Goal: Information Seeking & Learning: Learn about a topic

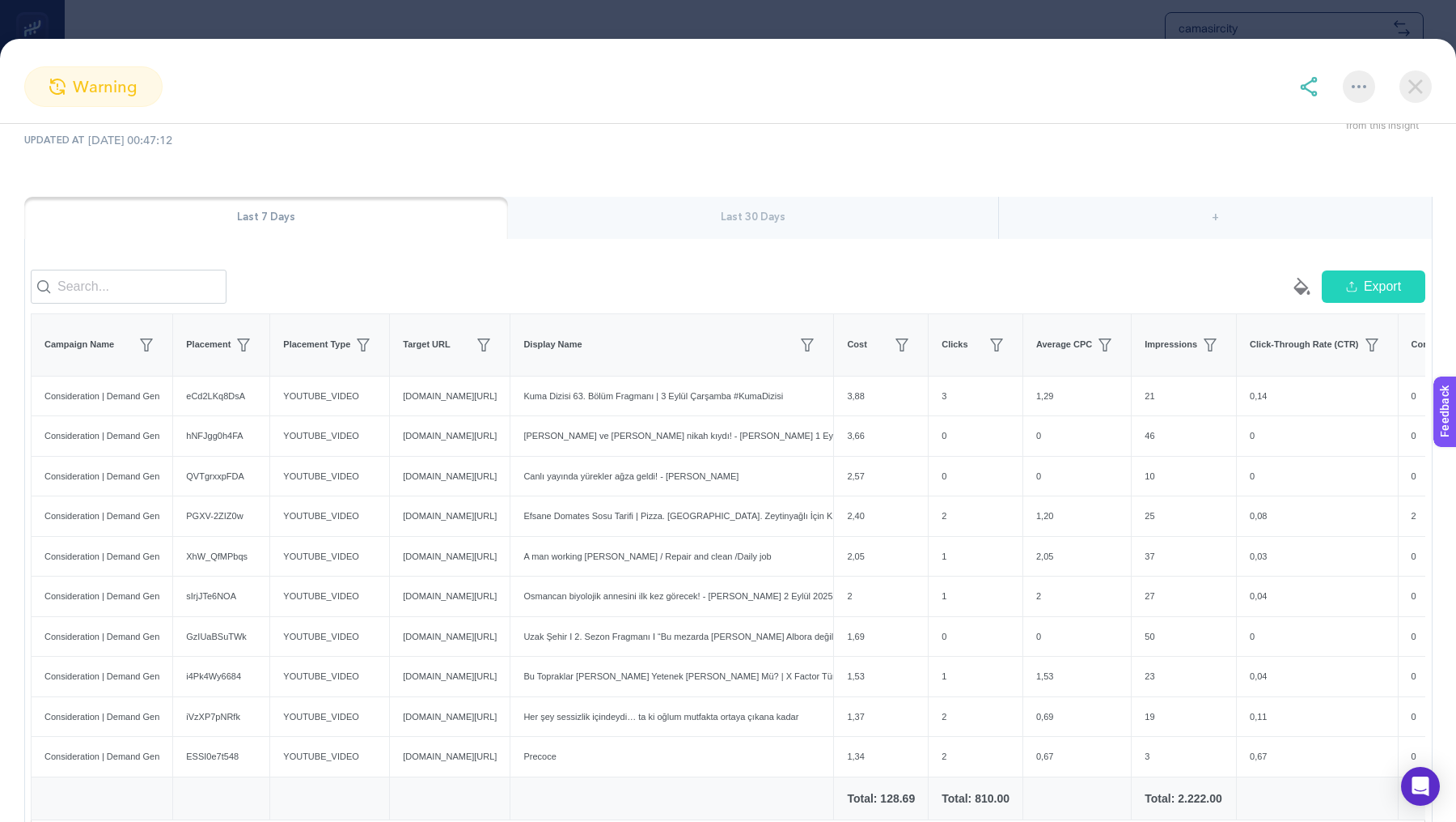
scroll to position [532, 0]
click at [1410, 82] on img at bounding box center [1416, 87] width 33 height 33
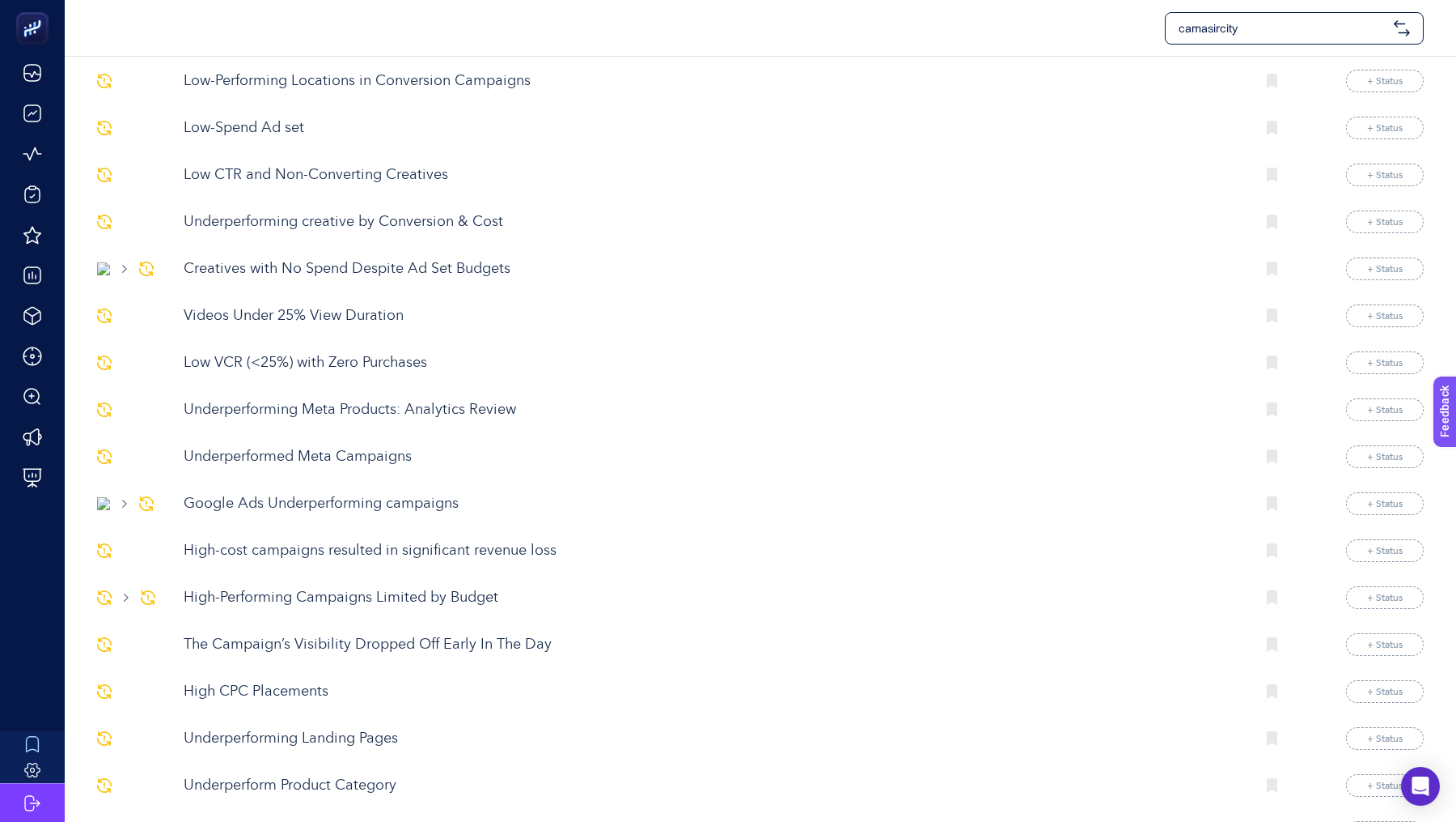
scroll to position [883, 0]
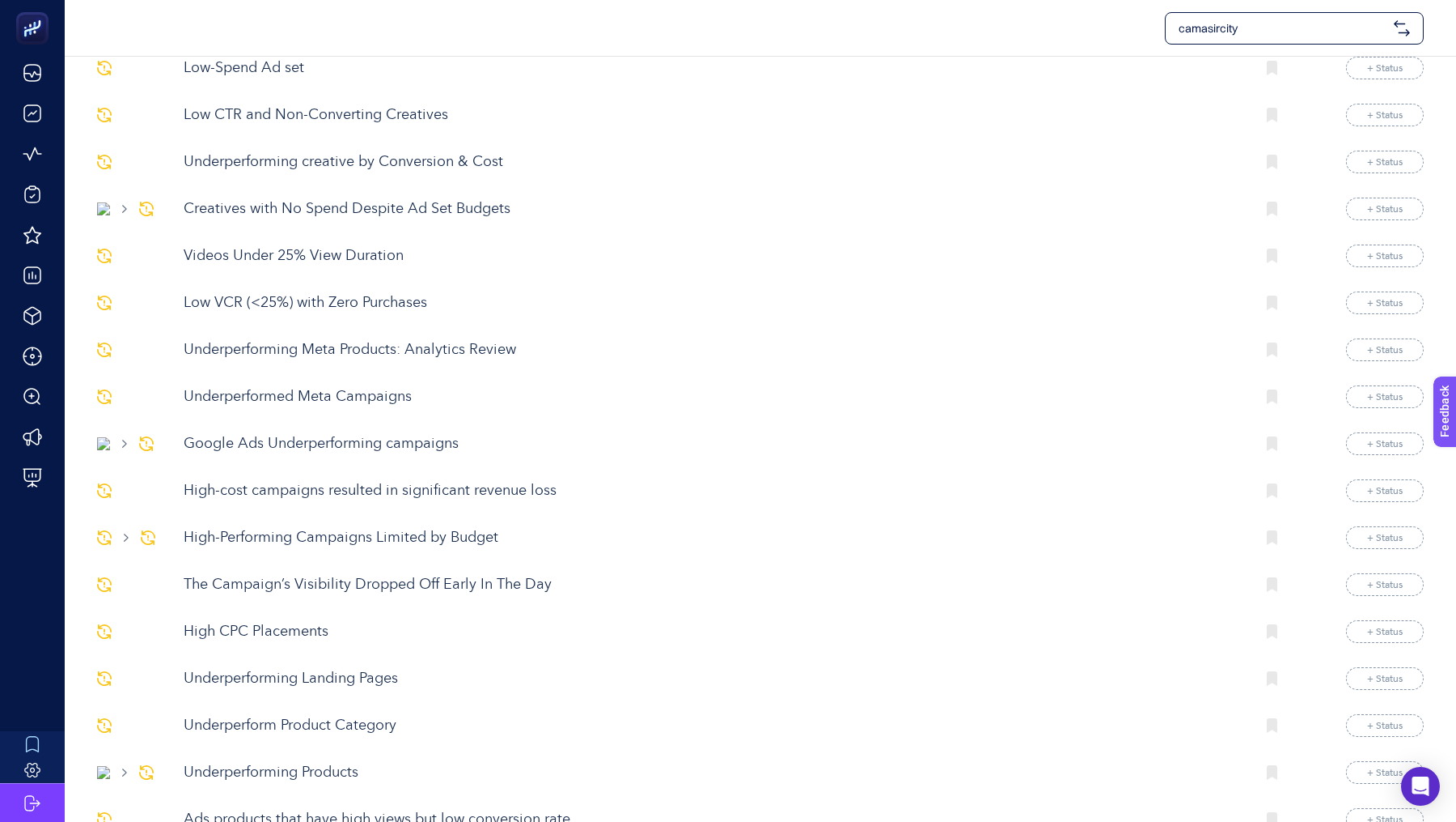
click at [306, 293] on p "Low VCR (<25%) with Zero Purchases" at bounding box center [713, 303] width 1058 height 21
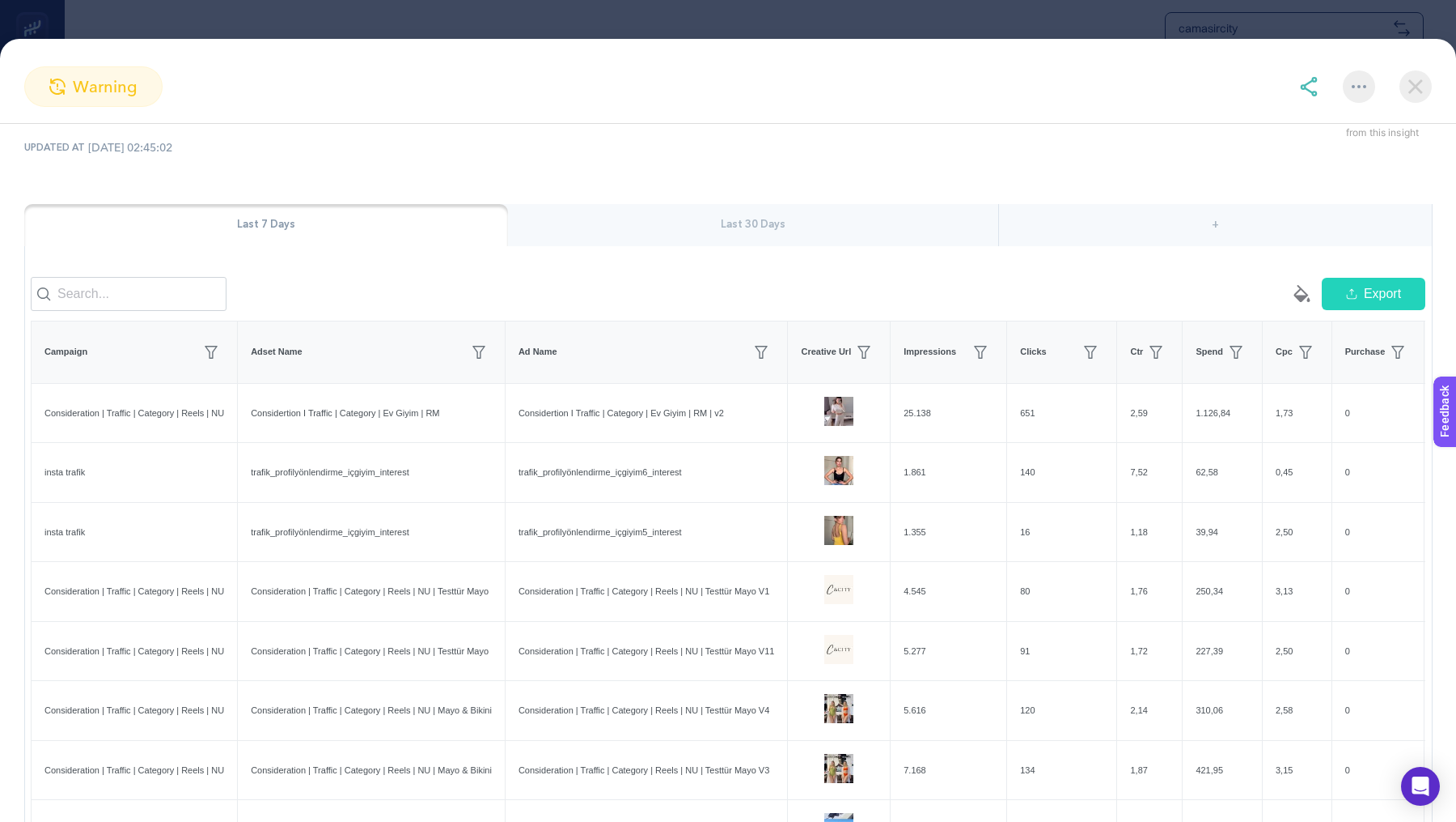
scroll to position [384, 0]
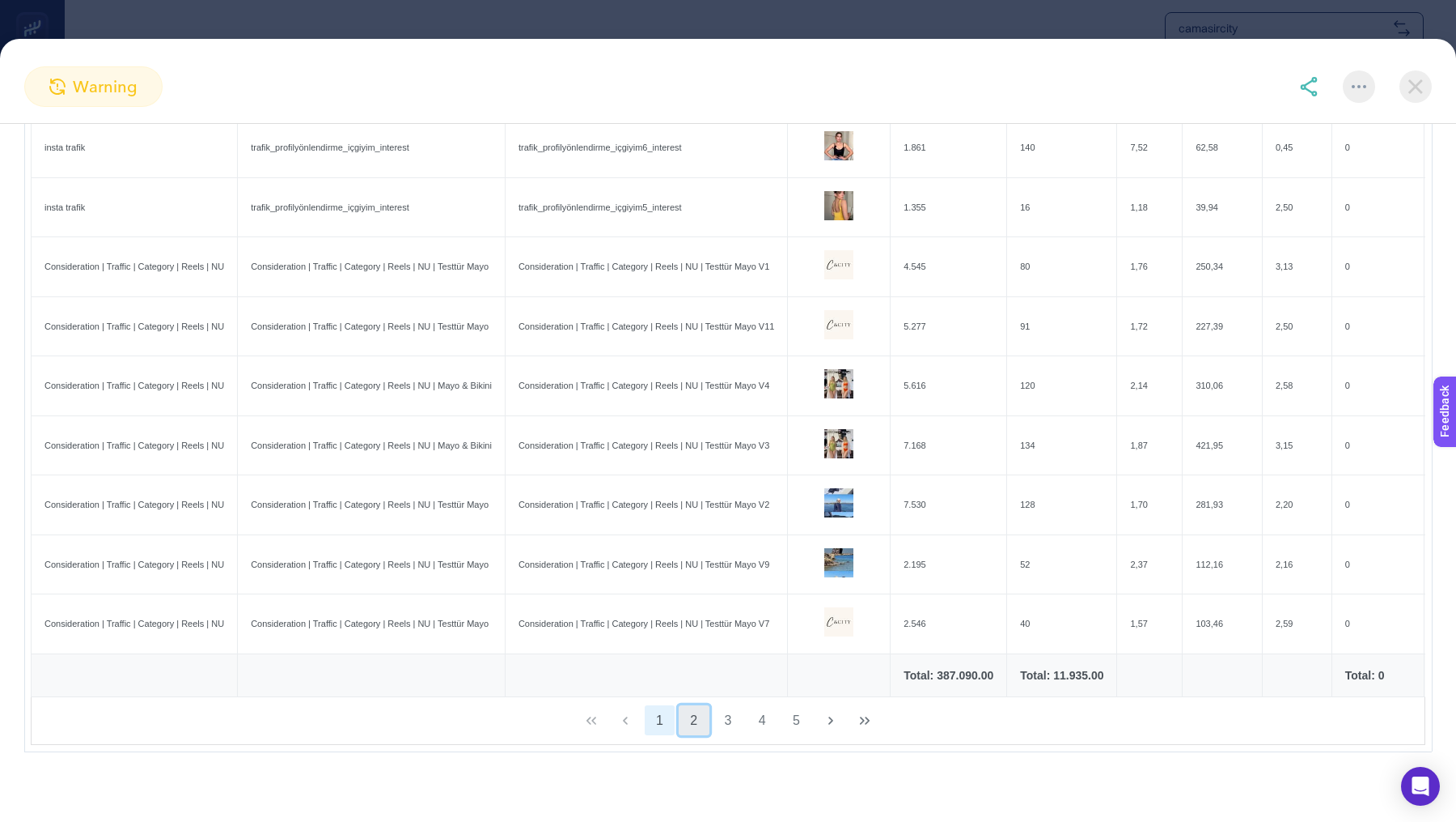
click at [688, 724] on button "2" at bounding box center [694, 719] width 31 height 31
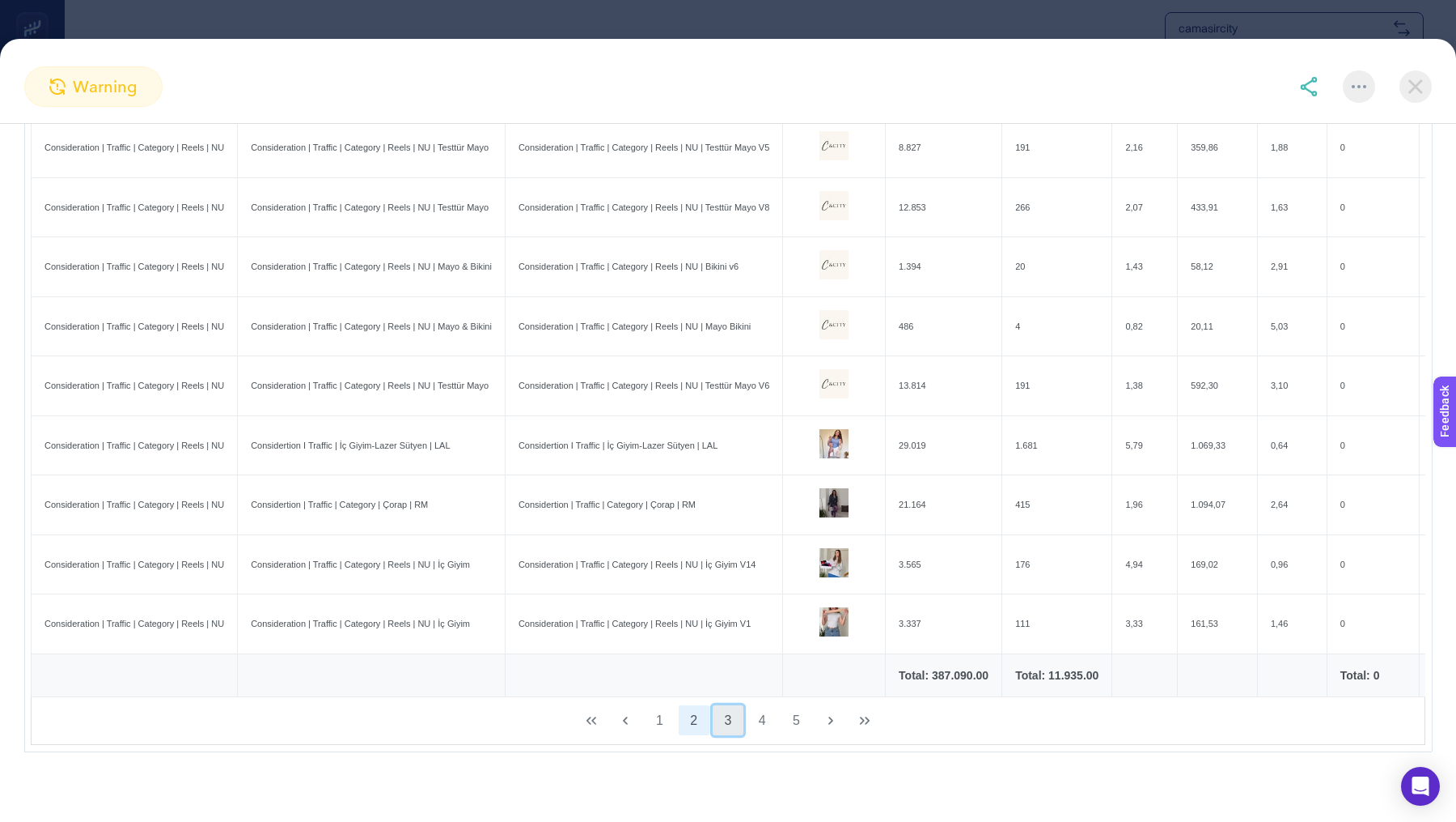
click at [735, 719] on button "3" at bounding box center [728, 719] width 31 height 31
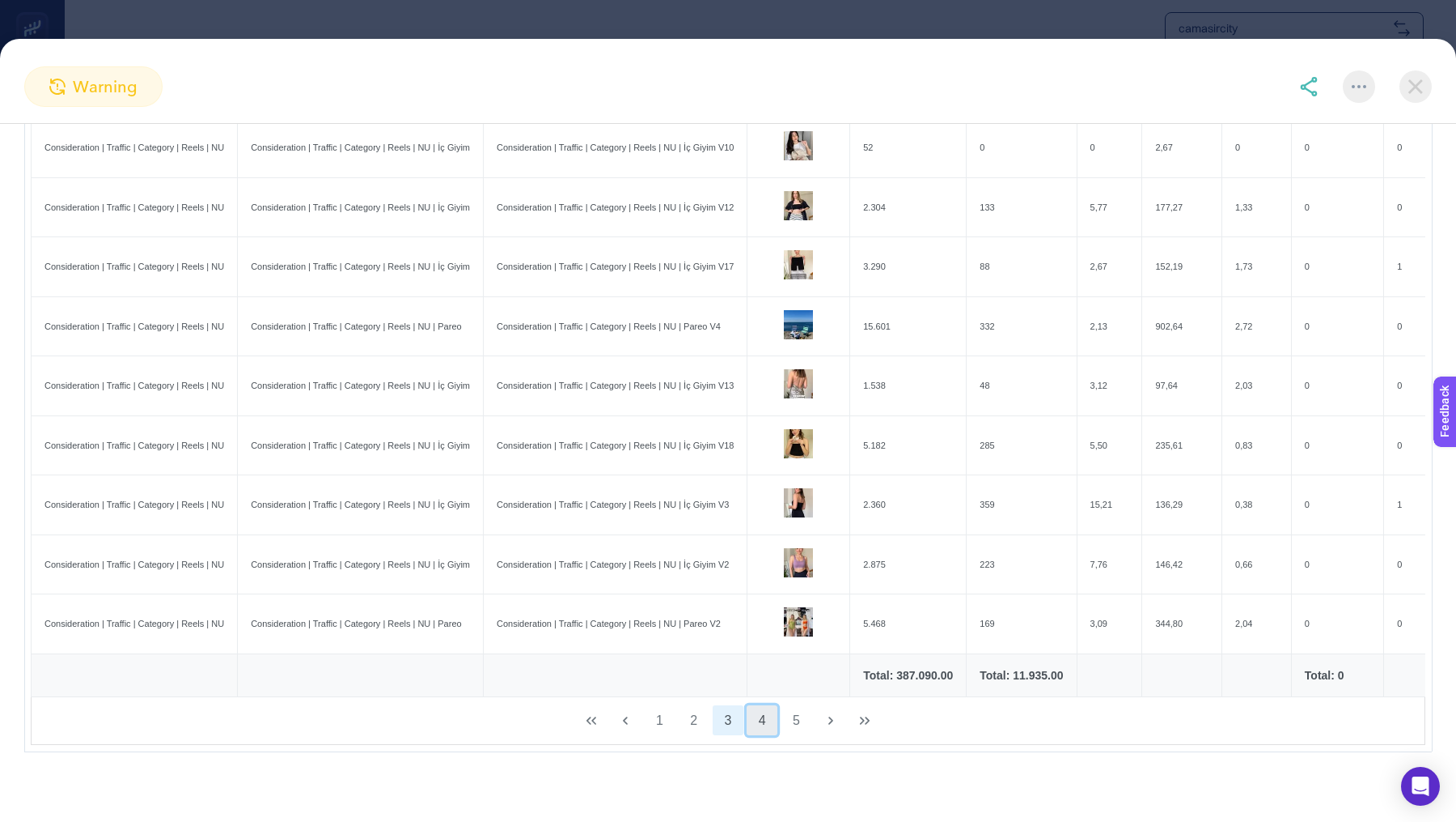
click at [772, 713] on button "4" at bounding box center [762, 719] width 31 height 31
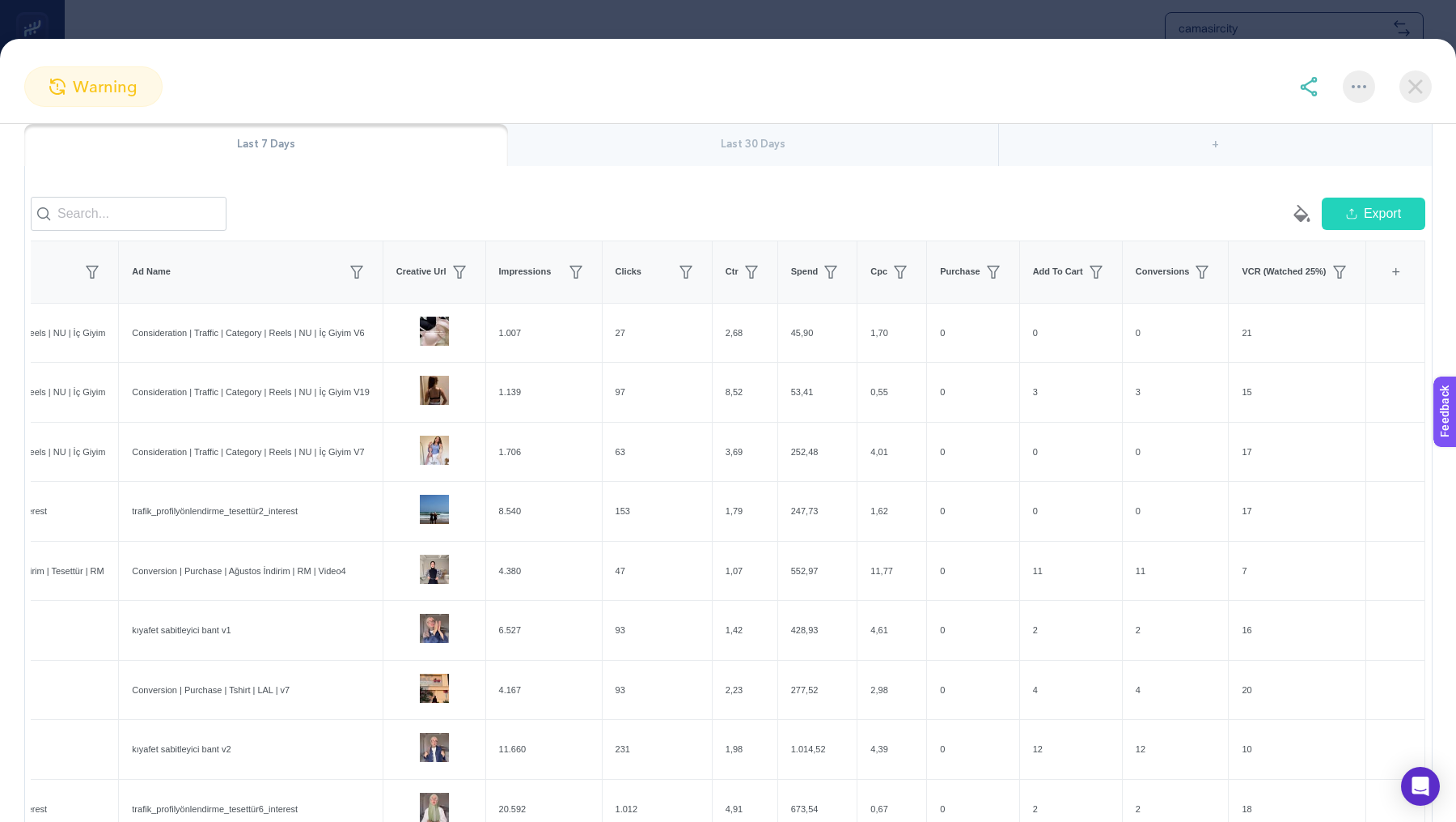
scroll to position [309, 0]
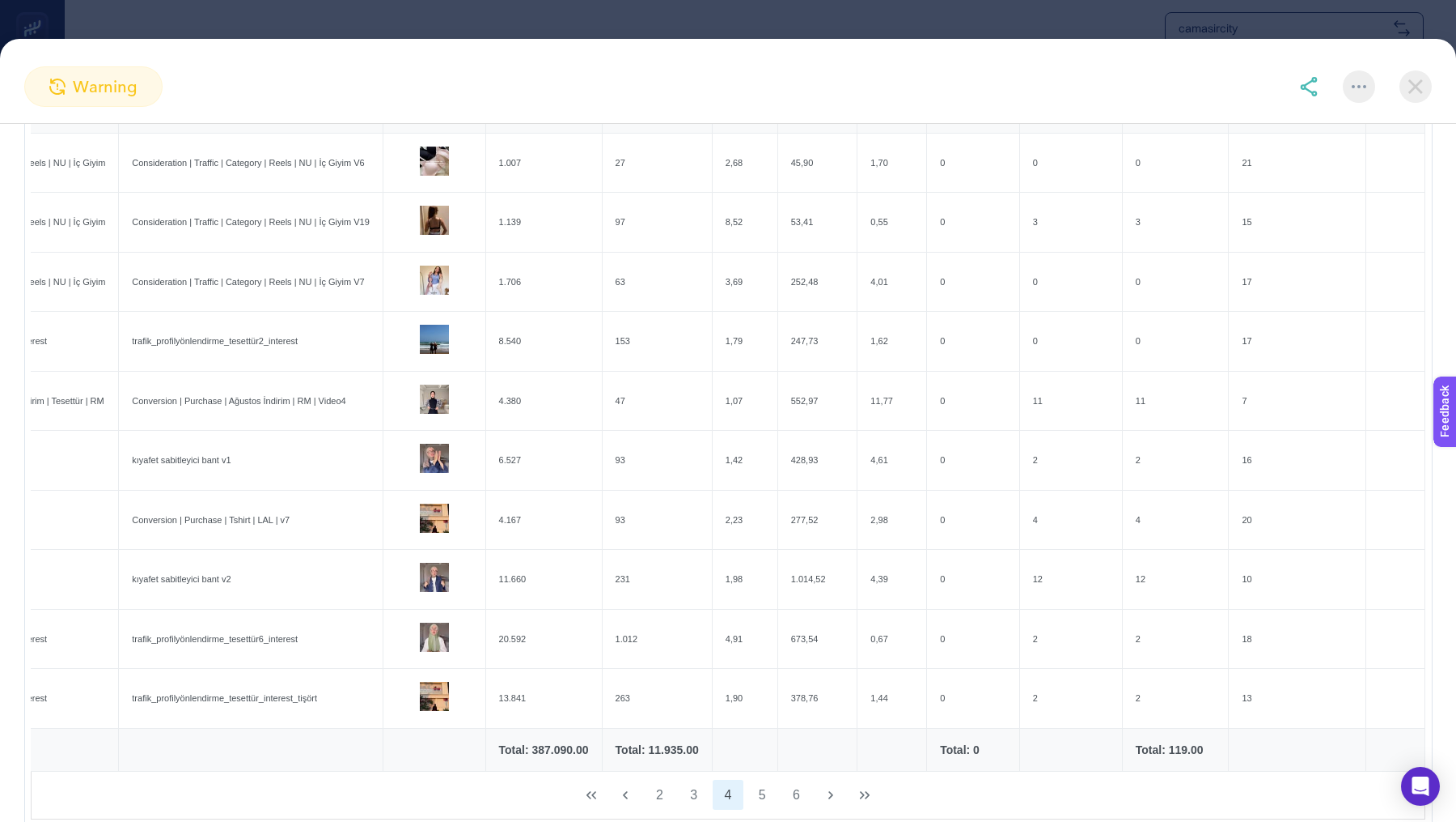
click at [1425, 89] on img at bounding box center [1416, 87] width 33 height 33
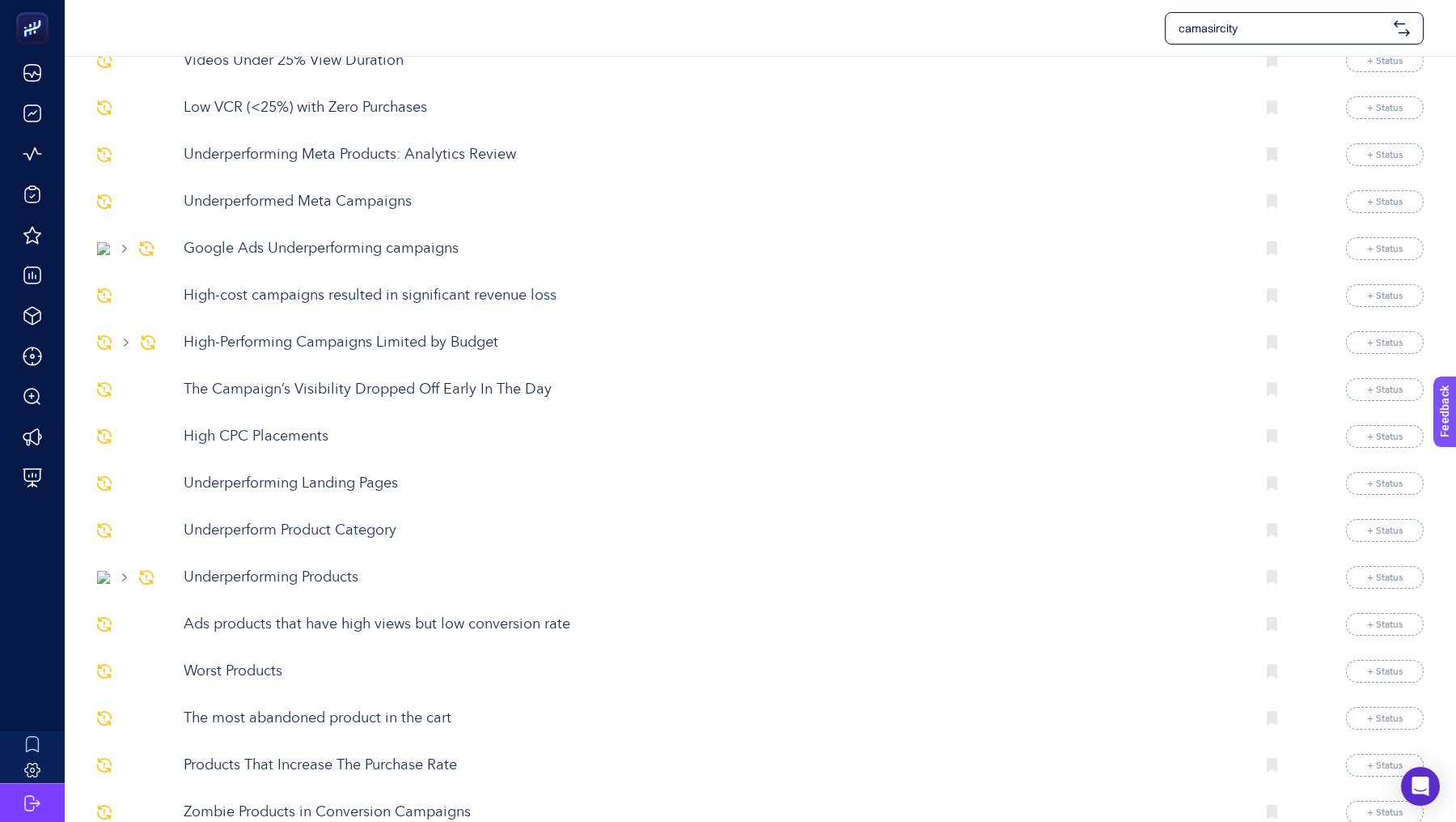
scroll to position [743, 0]
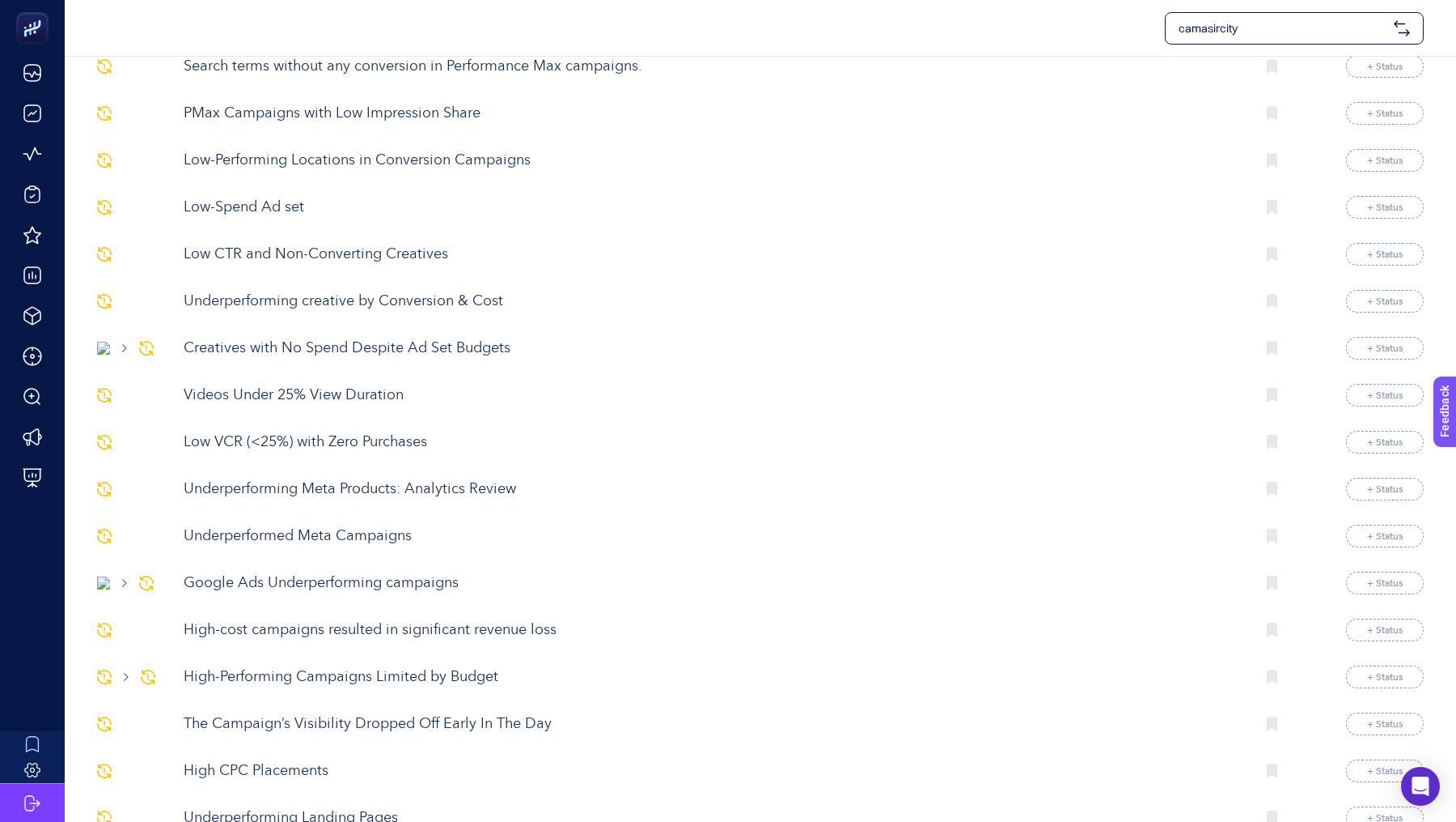
click at [371, 385] on p "Videos Under 25% View Duration" at bounding box center [713, 395] width 1058 height 21
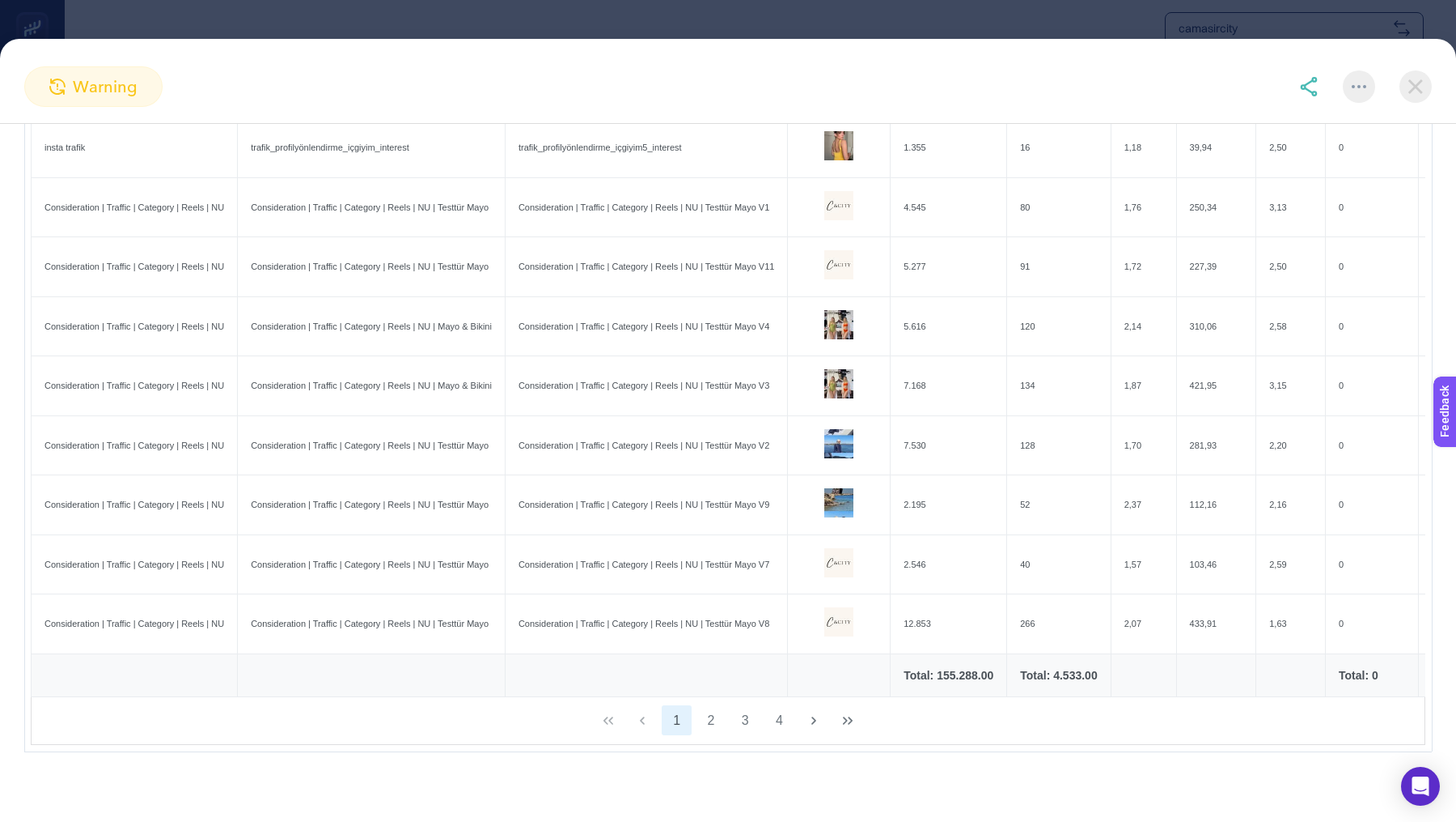
scroll to position [777, 0]
click at [704, 717] on button "2" at bounding box center [711, 719] width 31 height 31
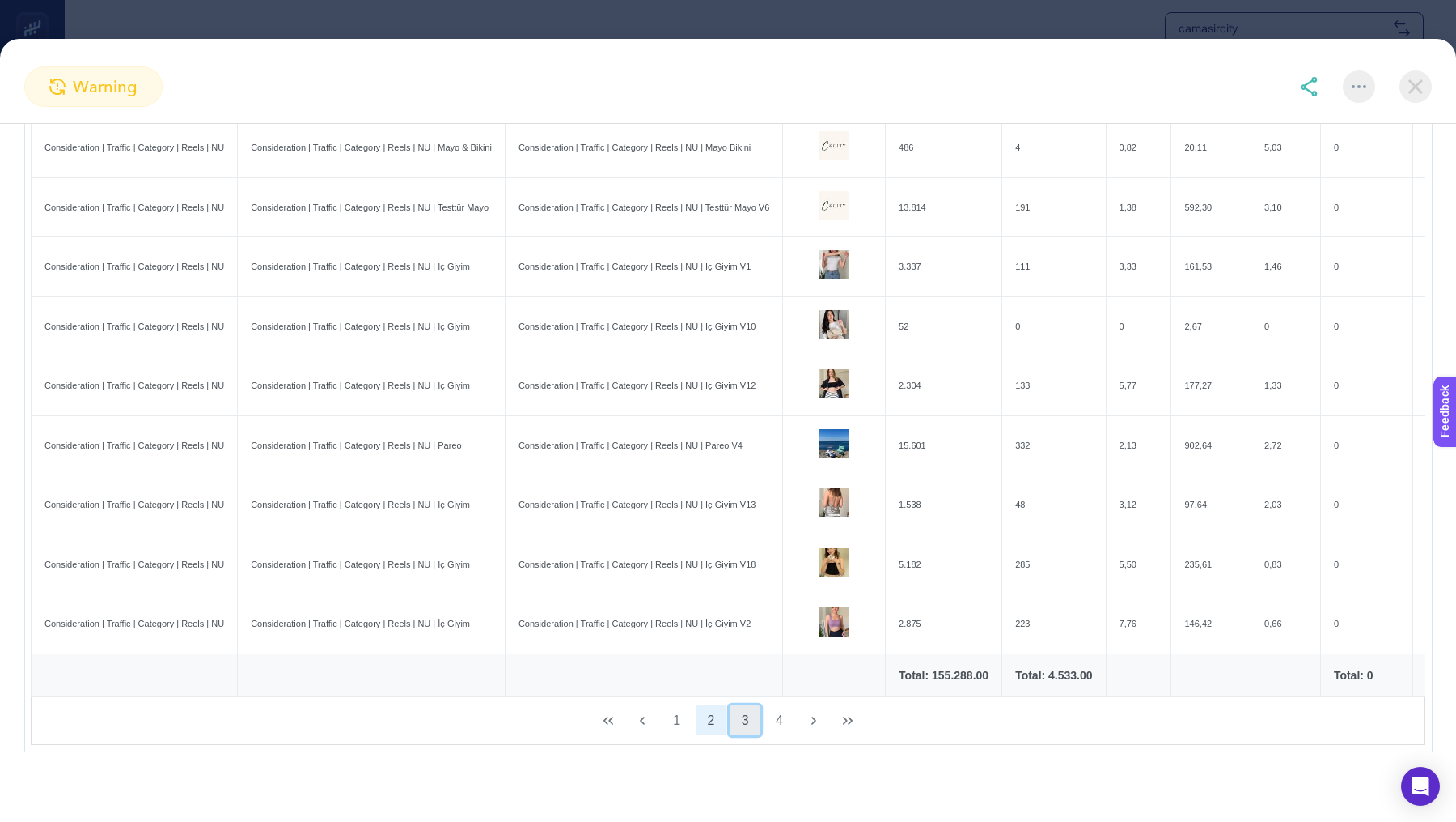
click at [742, 714] on button "3" at bounding box center [744, 719] width 31 height 31
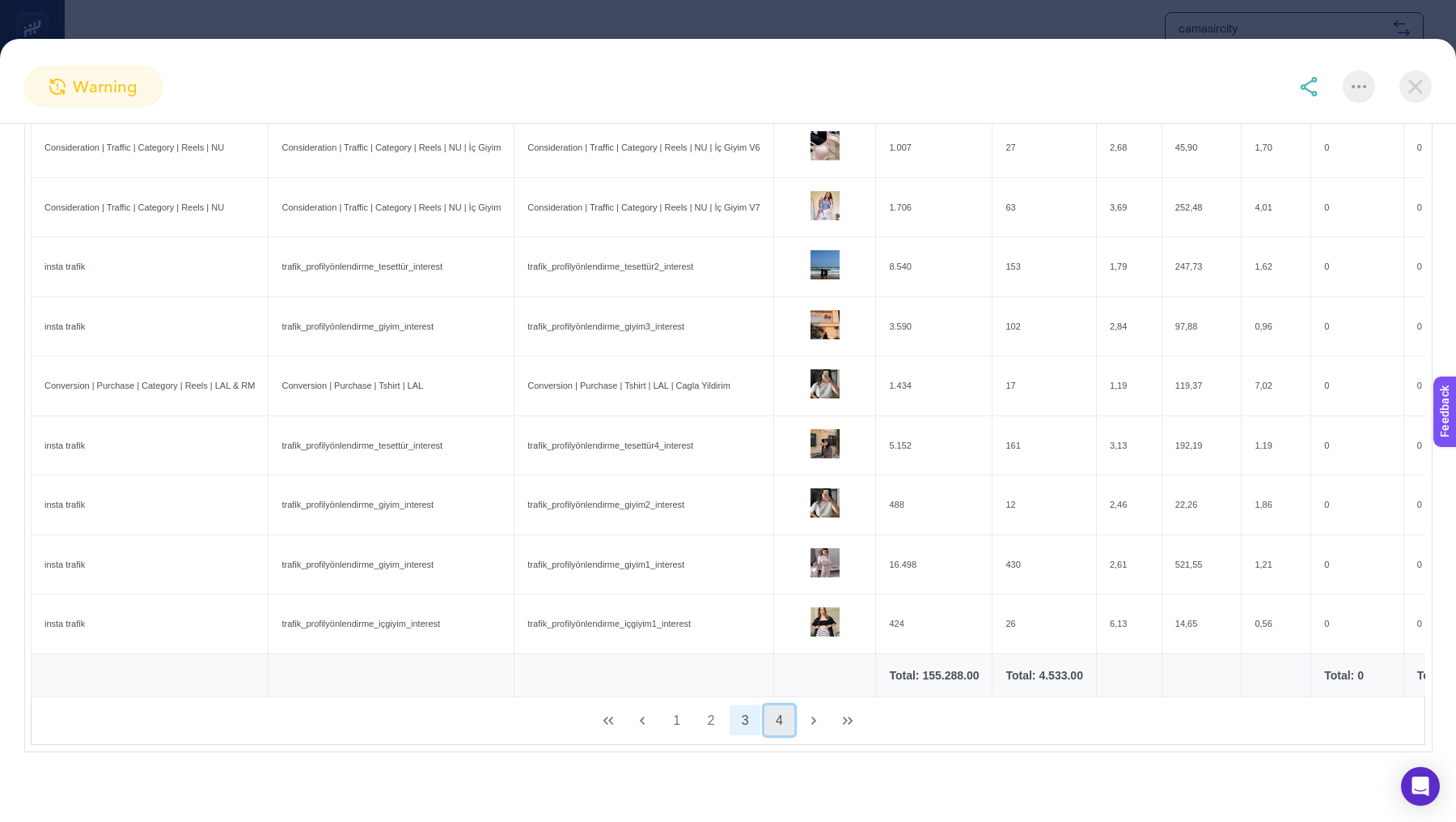
click at [782, 715] on button "4" at bounding box center [780, 719] width 31 height 31
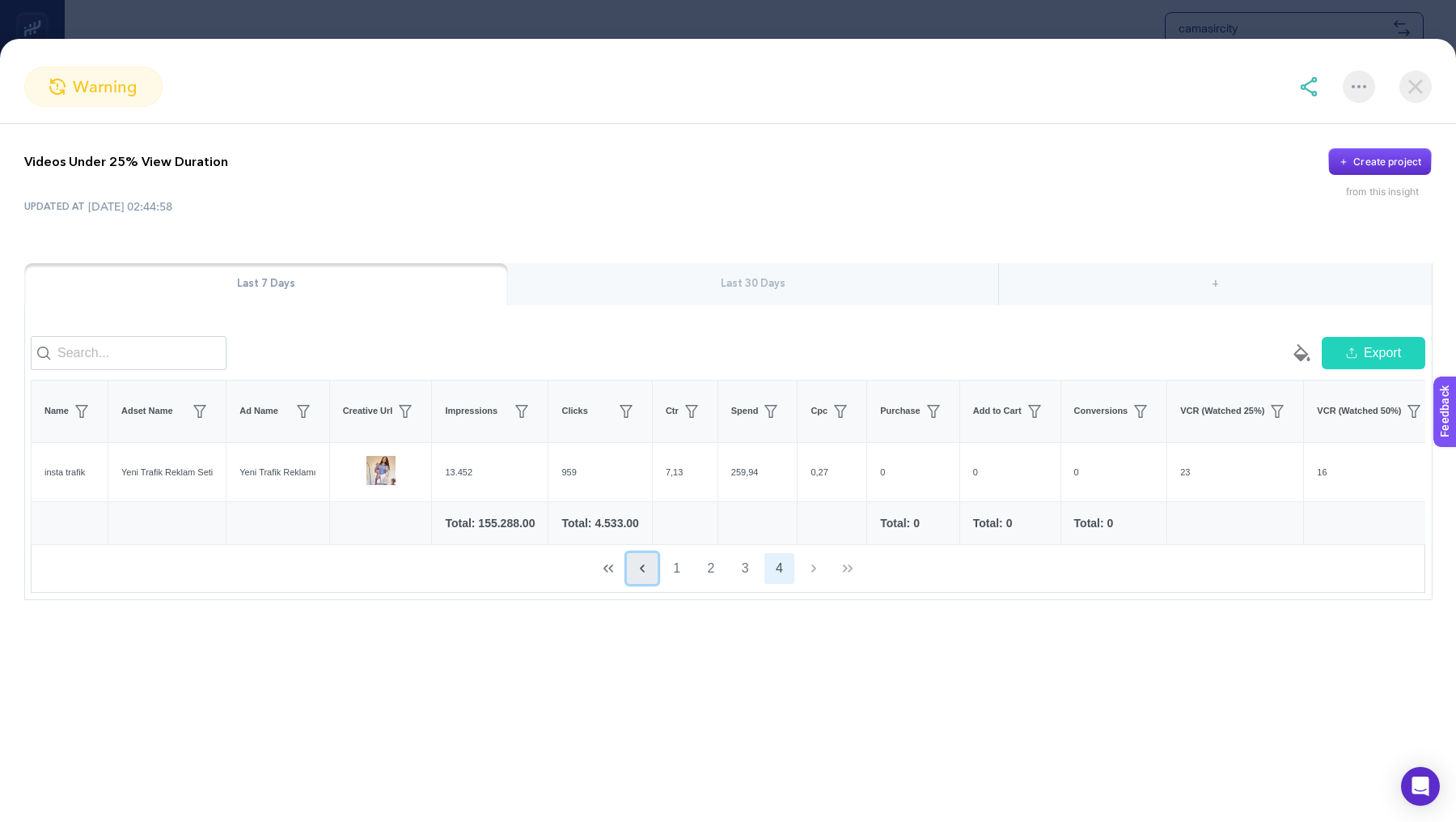
click at [645, 570] on icon "Previous Page" at bounding box center [643, 569] width 13 height 13
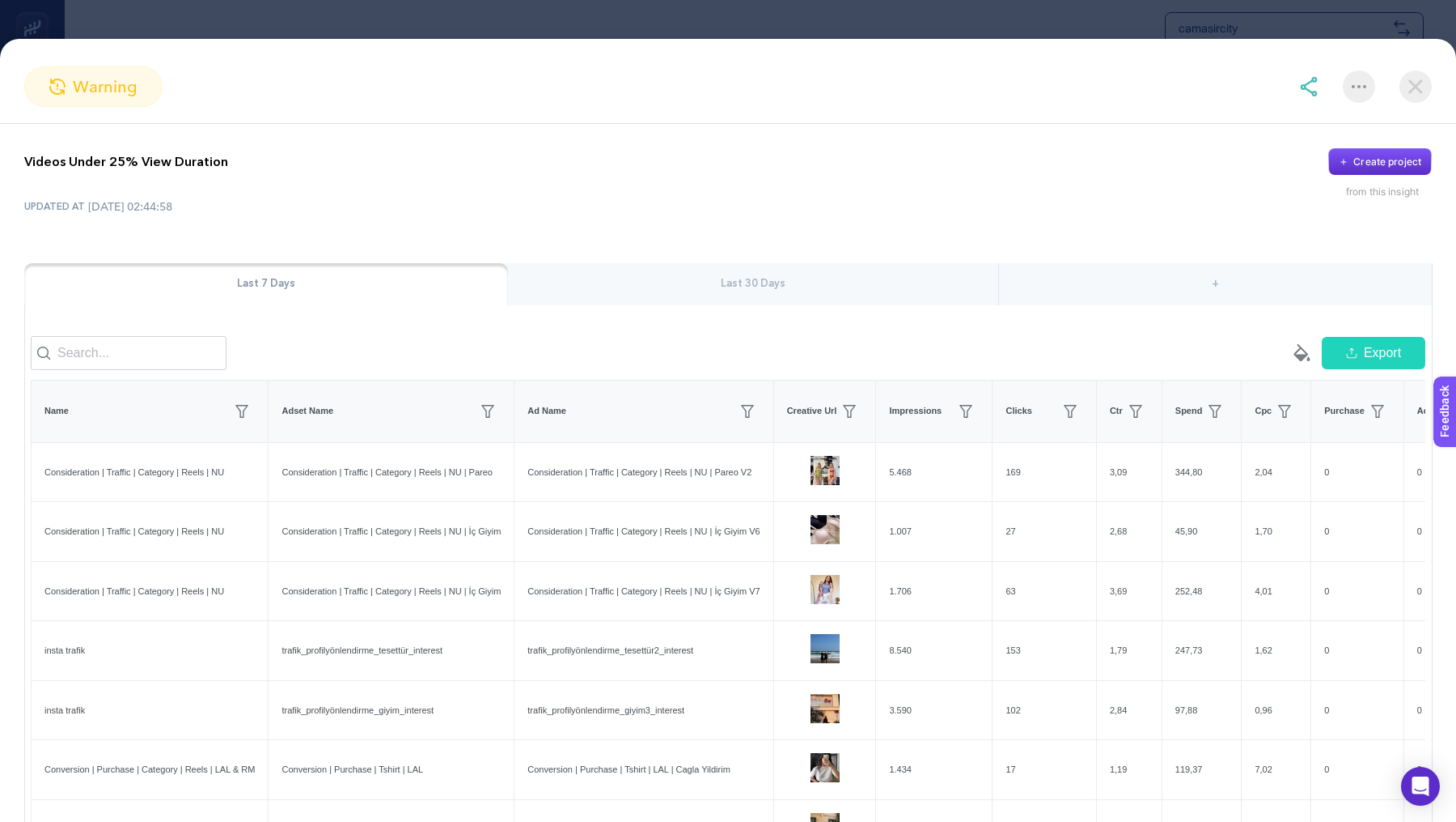
click at [1305, 95] on img at bounding box center [1309, 87] width 20 height 20
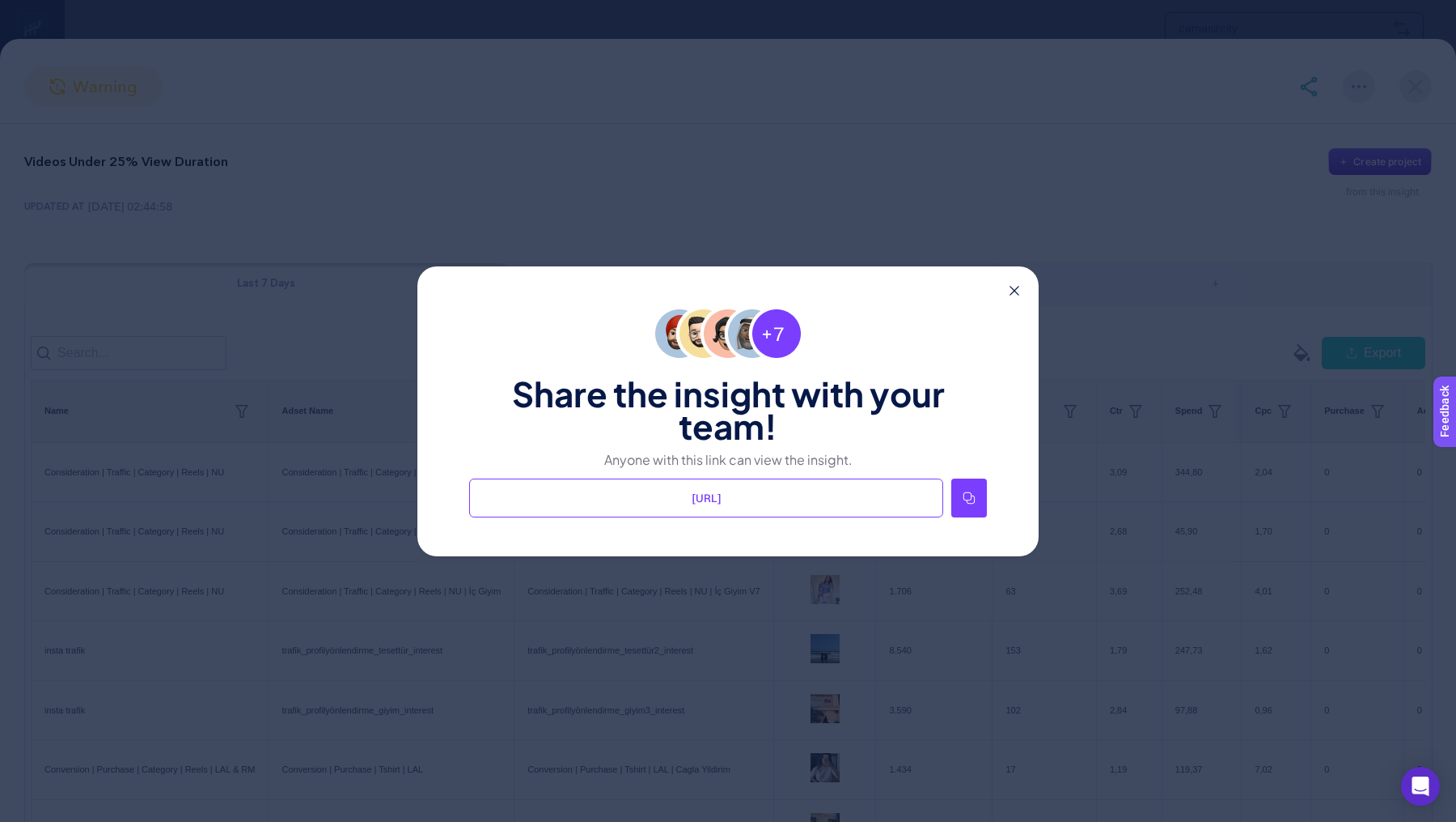
click at [973, 491] on icon at bounding box center [970, 498] width 13 height 13
click at [936, 158] on div "Share the insight with your team! Anyone with this link can view the insight. […" at bounding box center [728, 411] width 1456 height 822
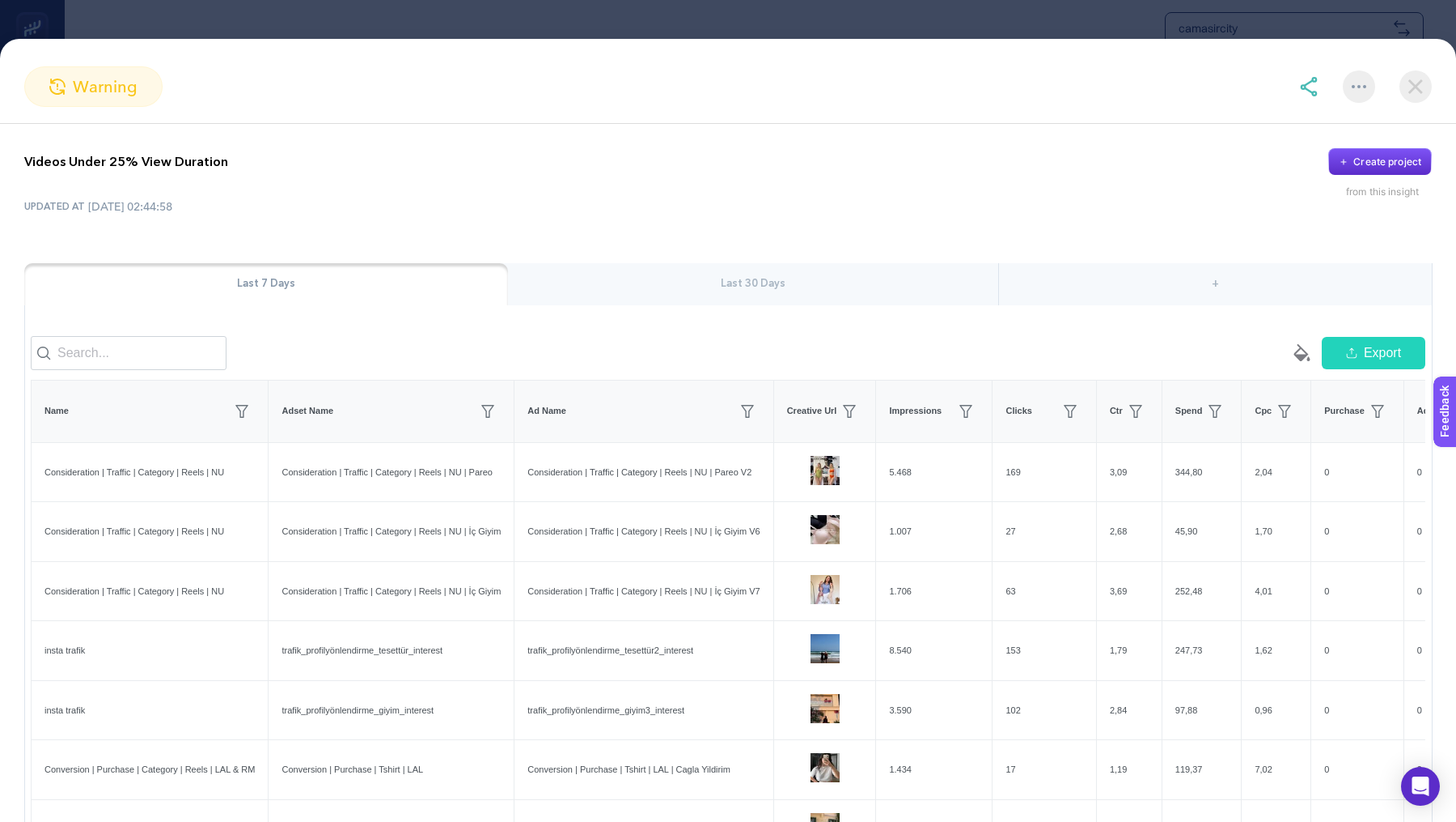
click at [1412, 76] on img at bounding box center [1416, 87] width 33 height 33
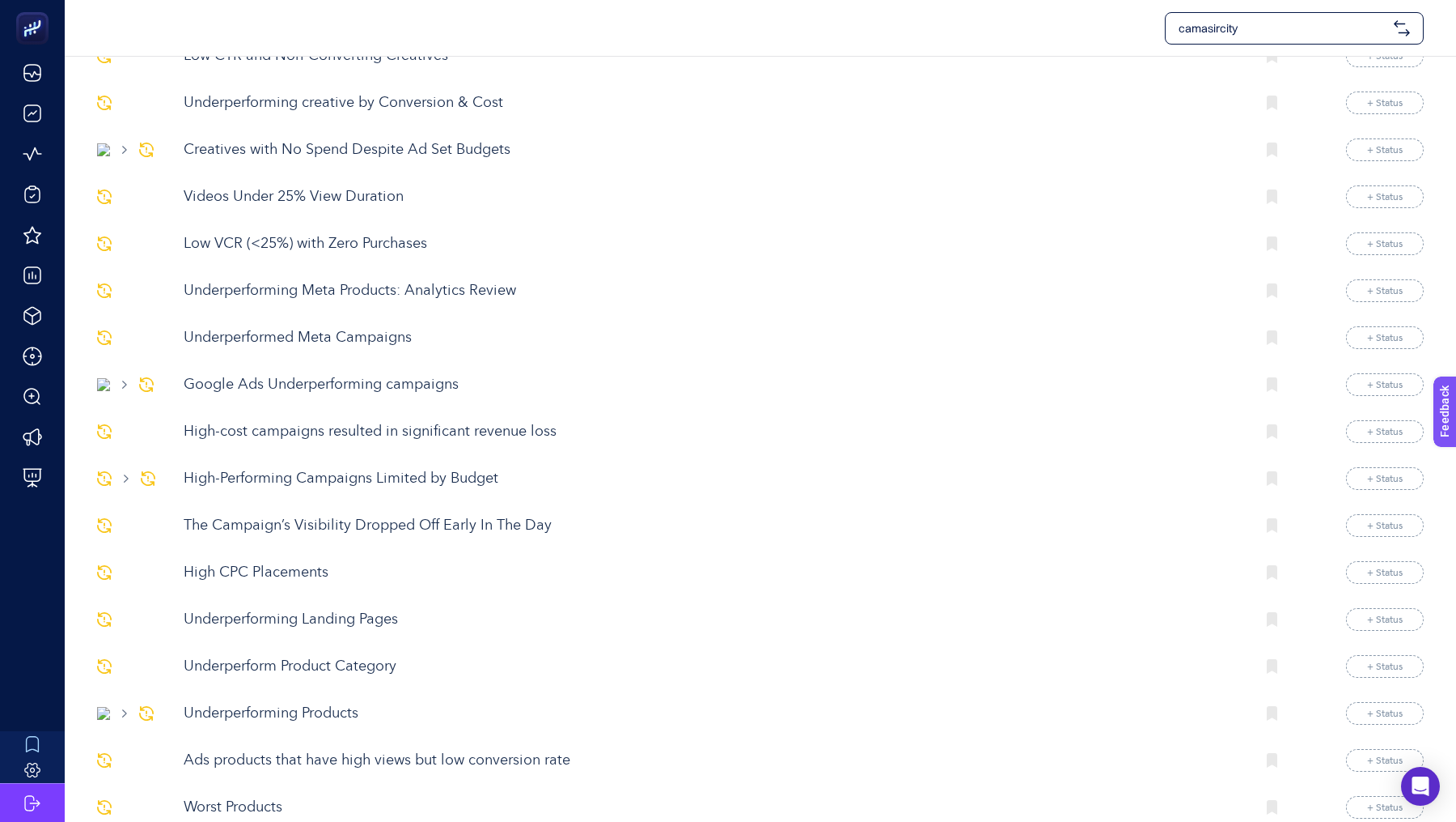
scroll to position [939, 0]
click at [235, 567] on p "High CPC Placements" at bounding box center [713, 573] width 1058 height 21
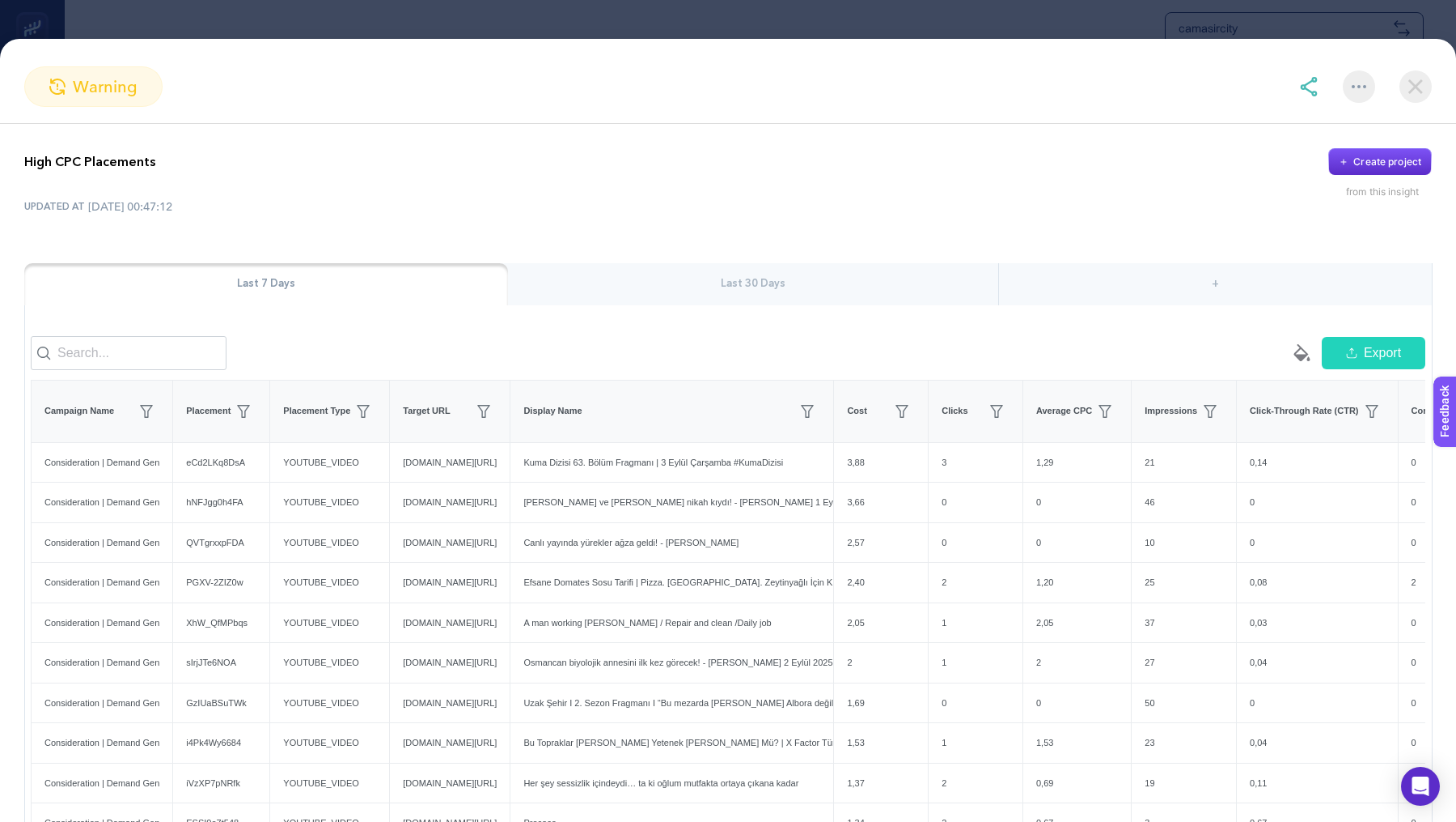
scroll to position [188, 0]
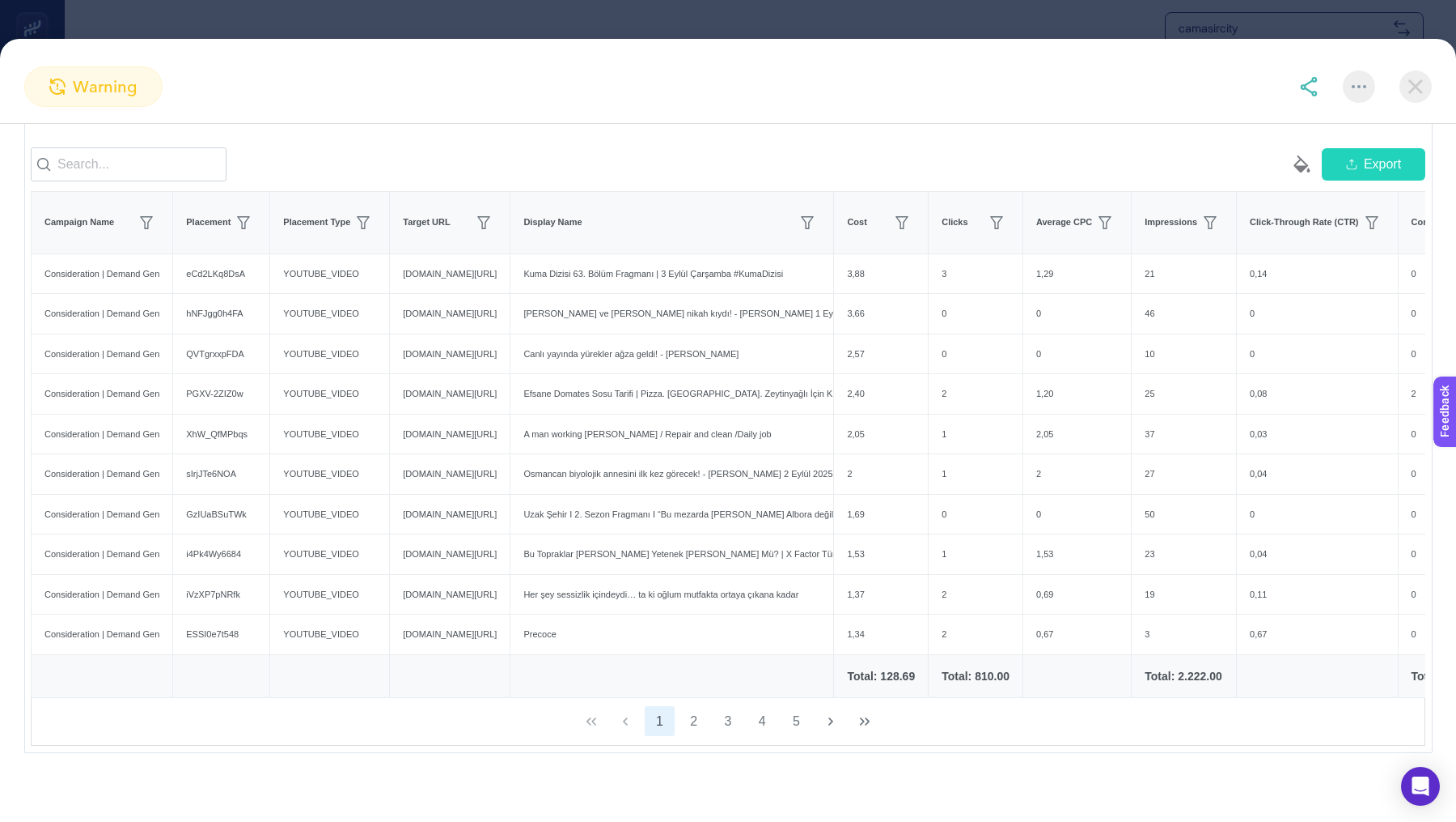
click at [1402, 93] on img at bounding box center [1416, 87] width 33 height 33
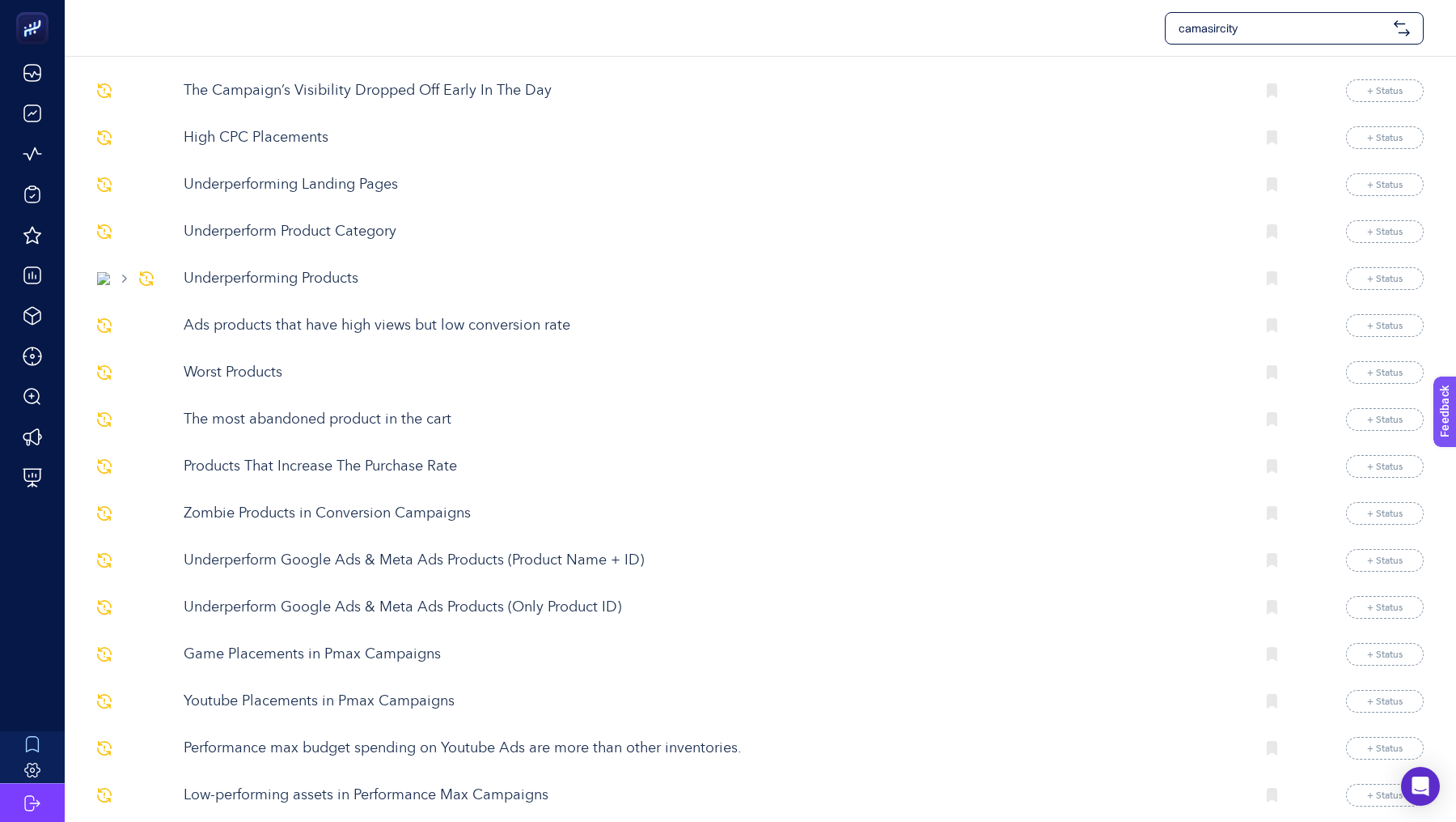
scroll to position [1375, 0]
click at [308, 317] on p "Ads products that have high views but low conversion rate" at bounding box center [713, 327] width 1058 height 21
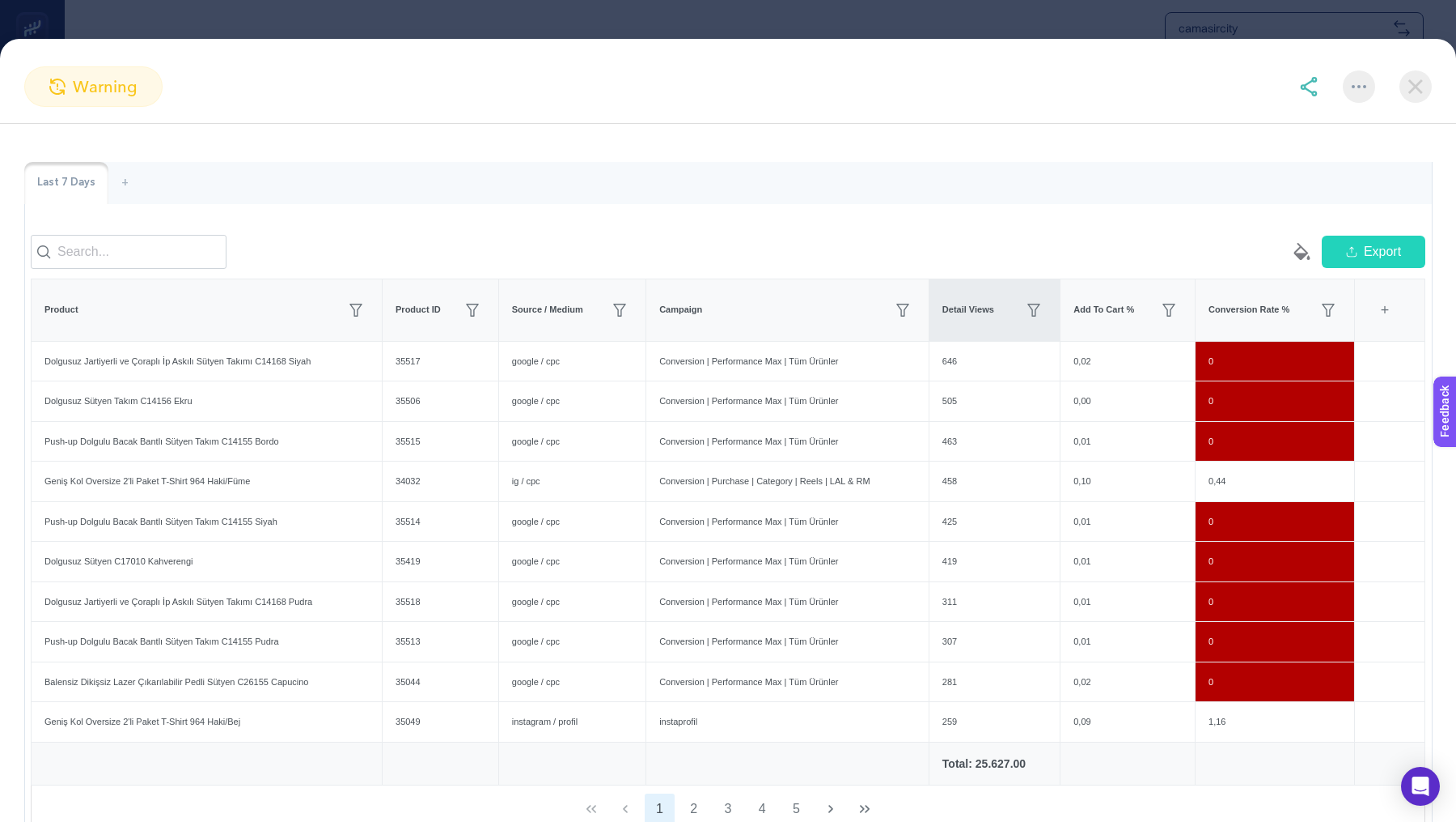
scroll to position [0, 0]
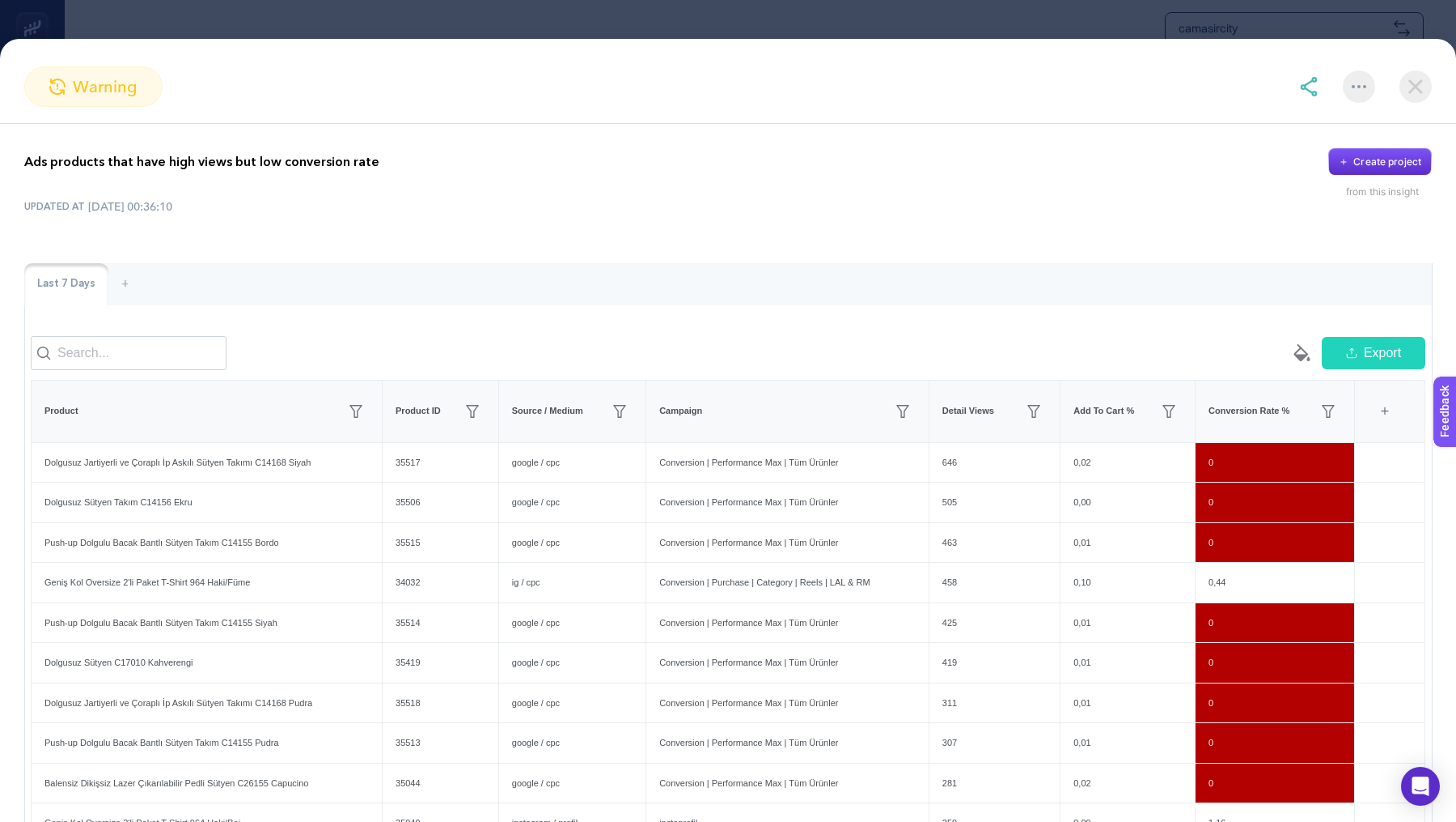
click at [1436, 83] on section "warning" at bounding box center [728, 86] width 1456 height 40
click at [1429, 78] on img at bounding box center [1416, 87] width 33 height 33
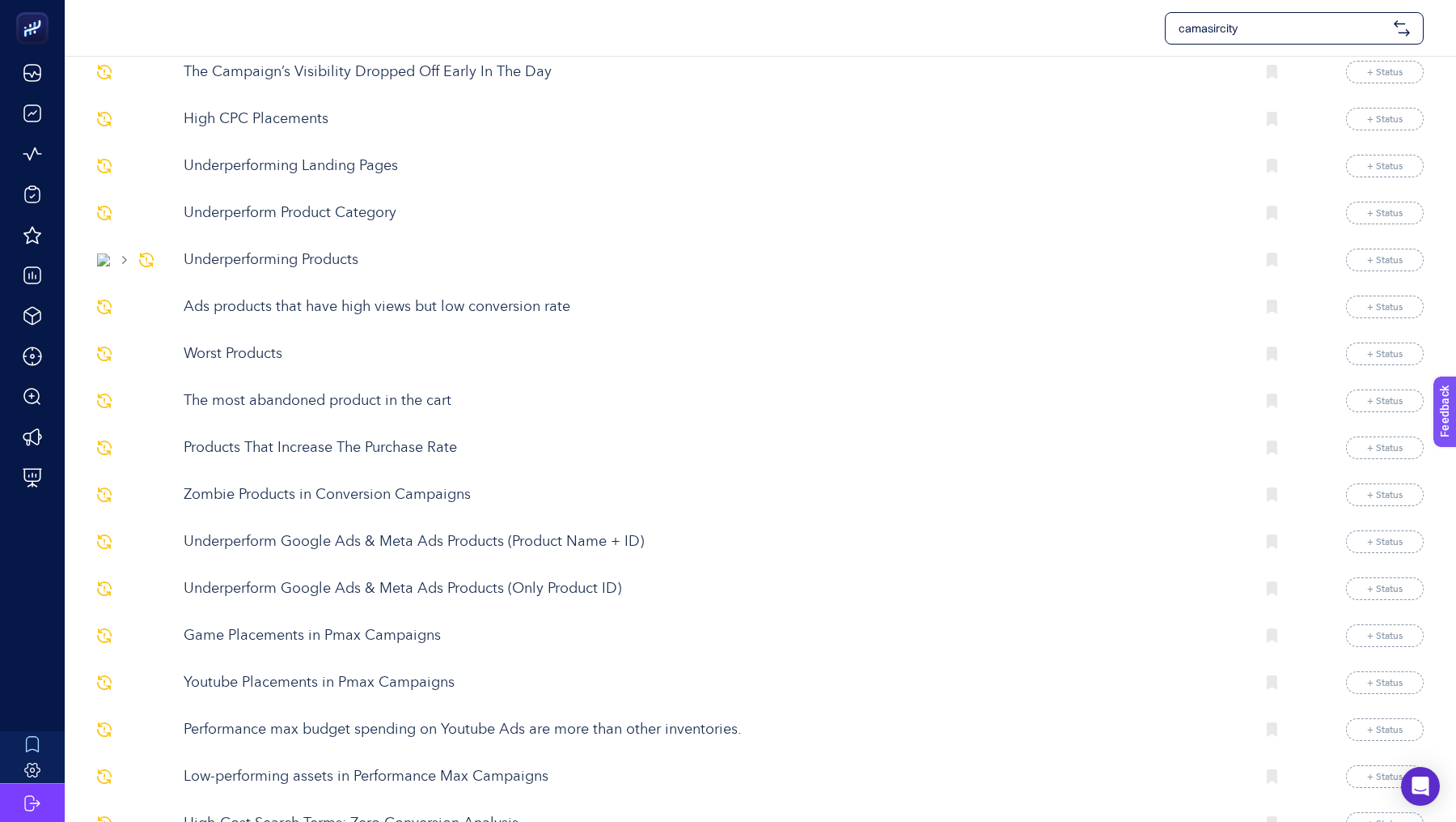
scroll to position [1397, 0]
click at [404, 482] on p "Zombie Products in Conversion Campaigns" at bounding box center [713, 492] width 1058 height 21
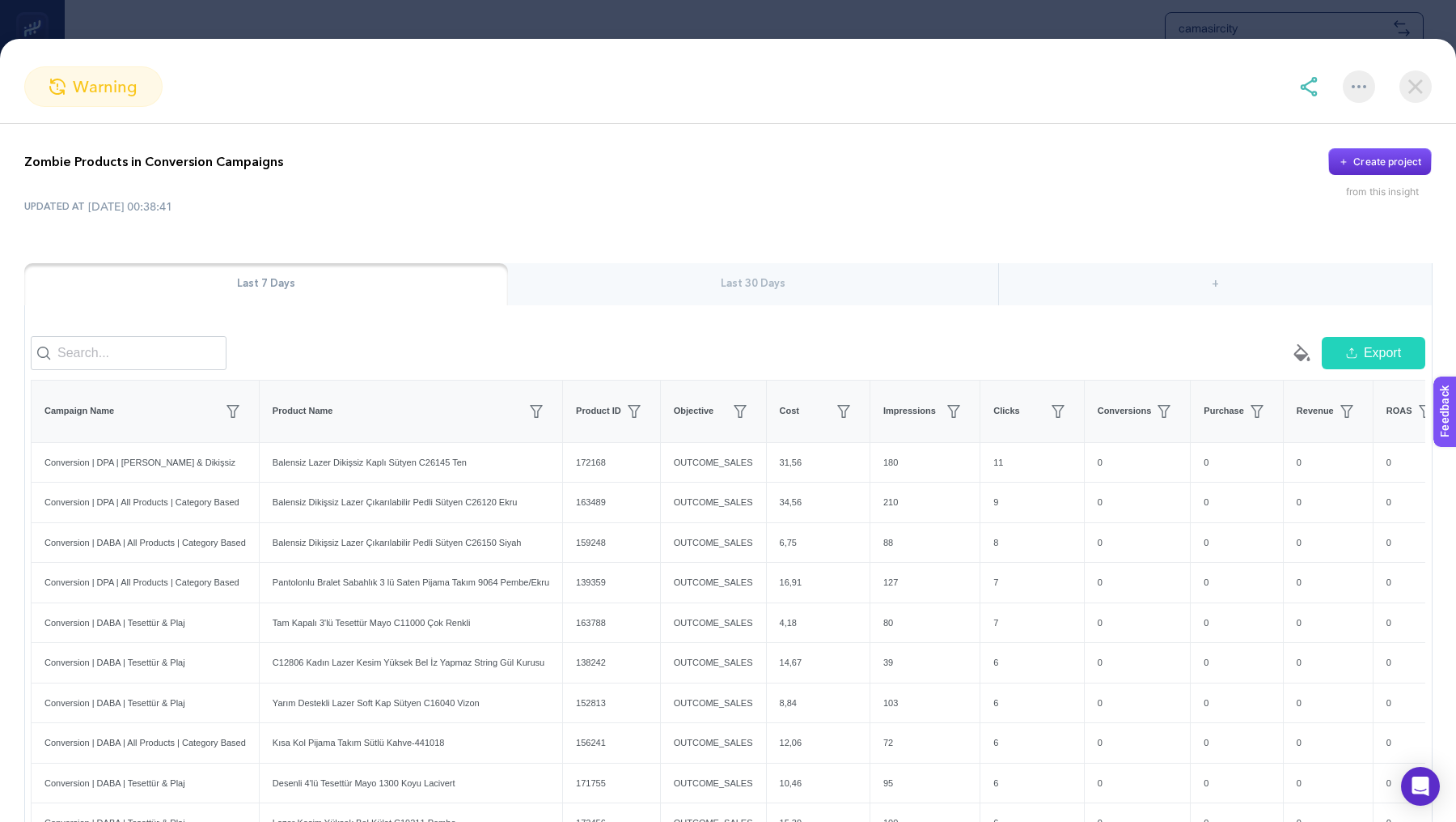
scroll to position [188, 0]
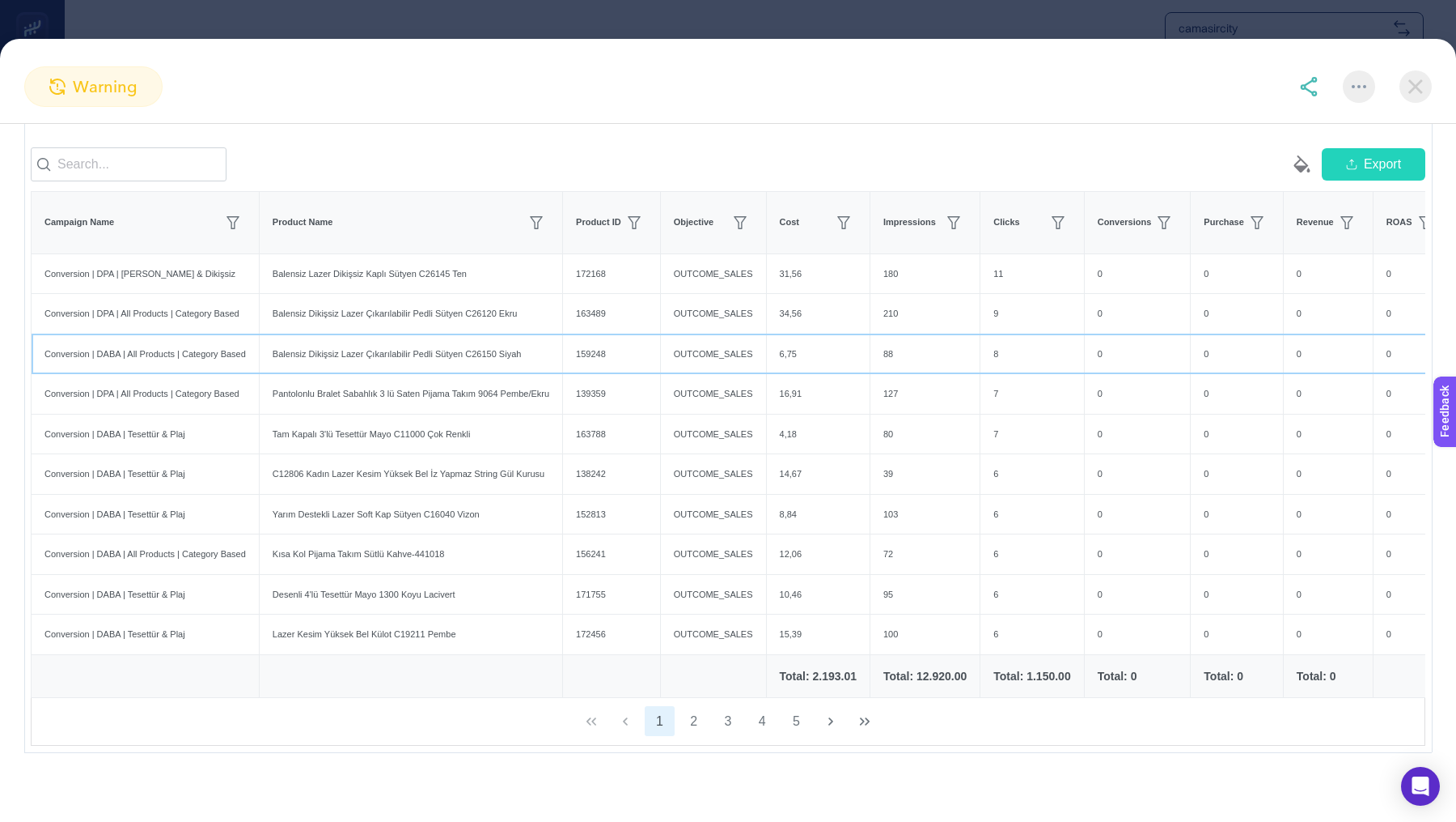
click at [660, 335] on div "159248" at bounding box center [611, 354] width 97 height 40
click at [1421, 92] on img at bounding box center [1416, 87] width 33 height 33
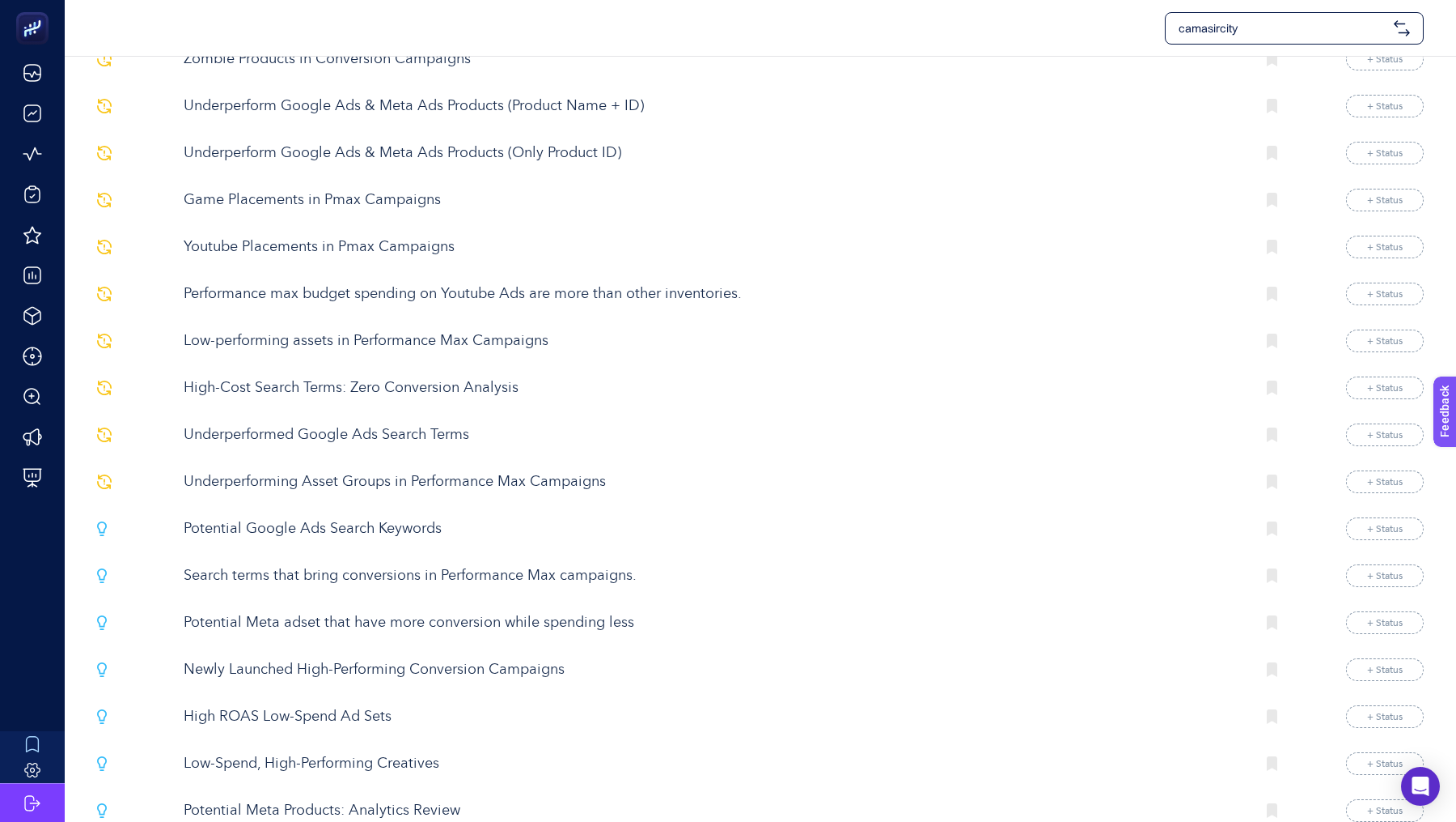
scroll to position [1867, 0]
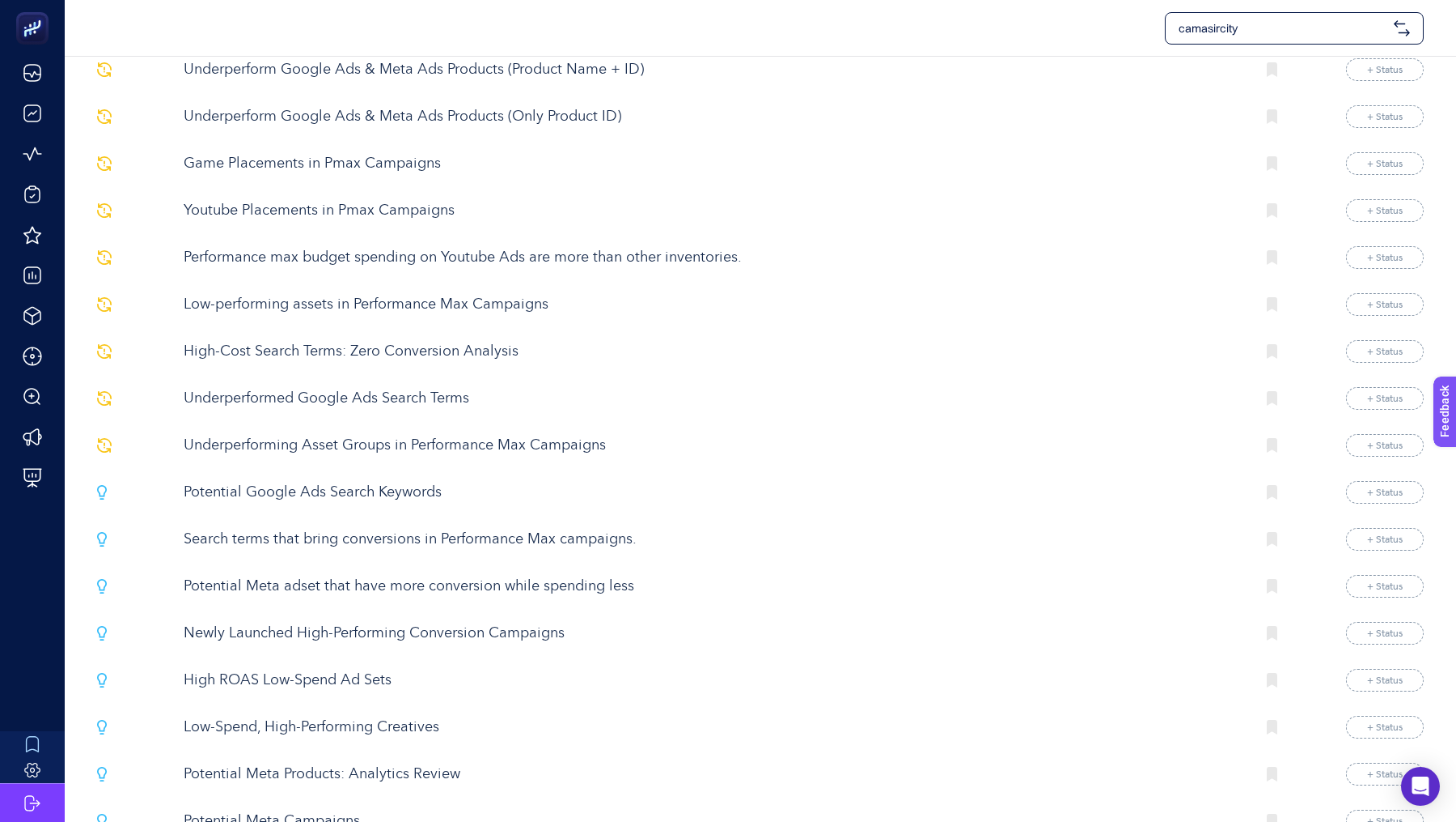
click at [408, 528] on p "Search terms that bring conversions in Performance Max campaigns." at bounding box center [713, 539] width 1058 height 21
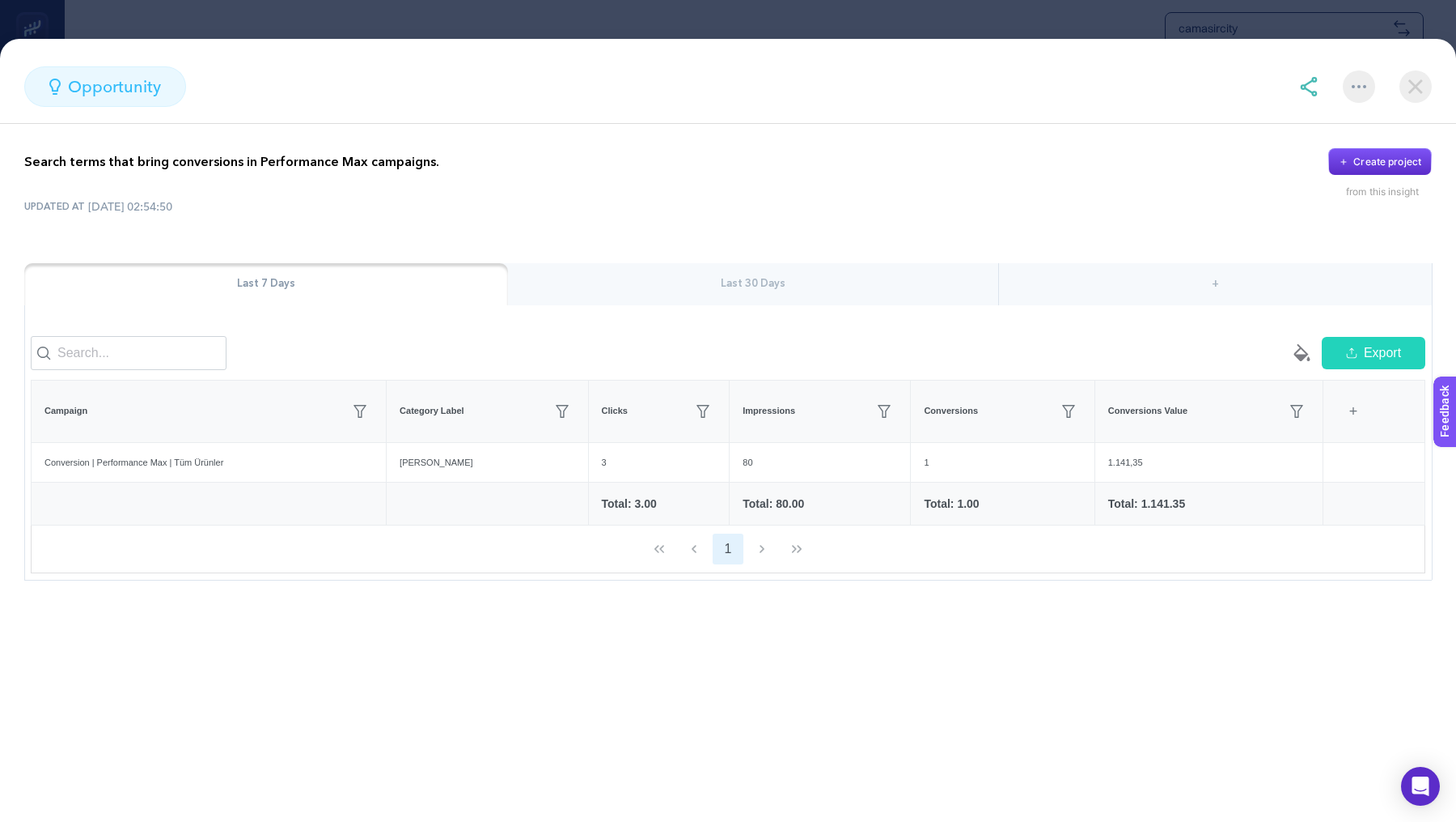
click at [760, 31] on section "opportunity Search terms that bring conversions in Performance Max campaigns. C…" at bounding box center [728, 411] width 1456 height 822
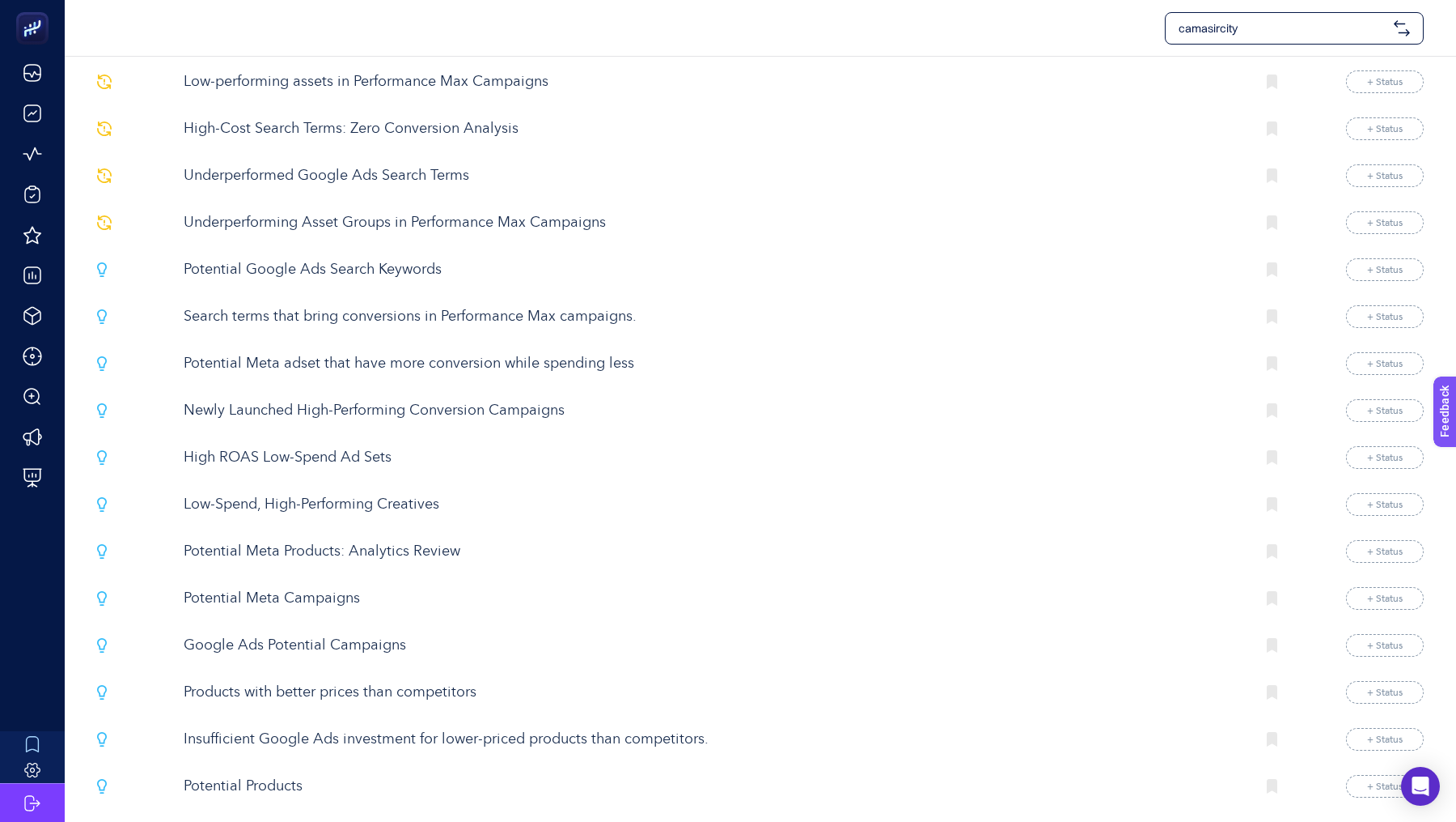
scroll to position [2115, 0]
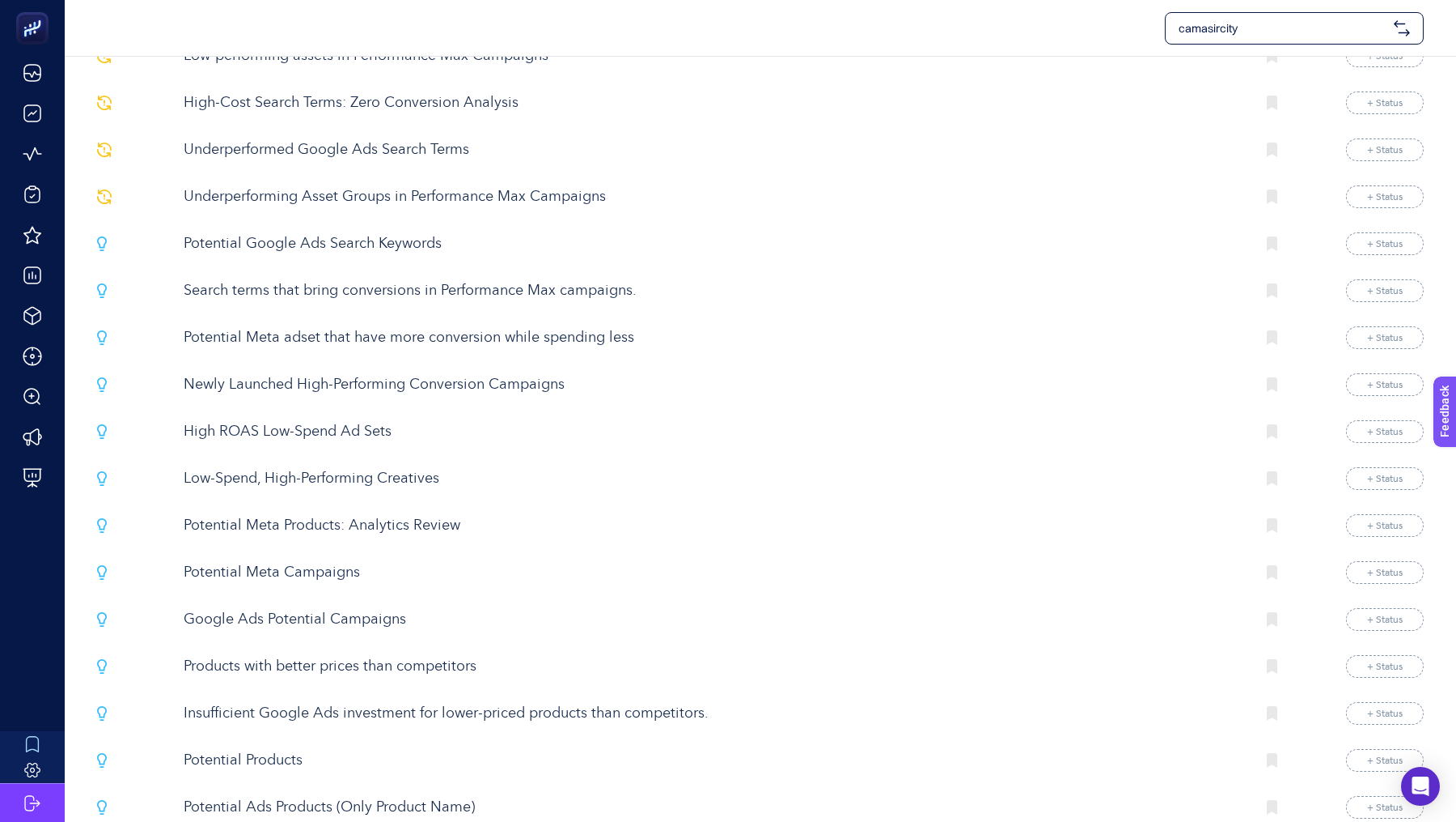
click at [374, 468] on p "Low-Spend, High-Performing Creatives" at bounding box center [713, 478] width 1058 height 21
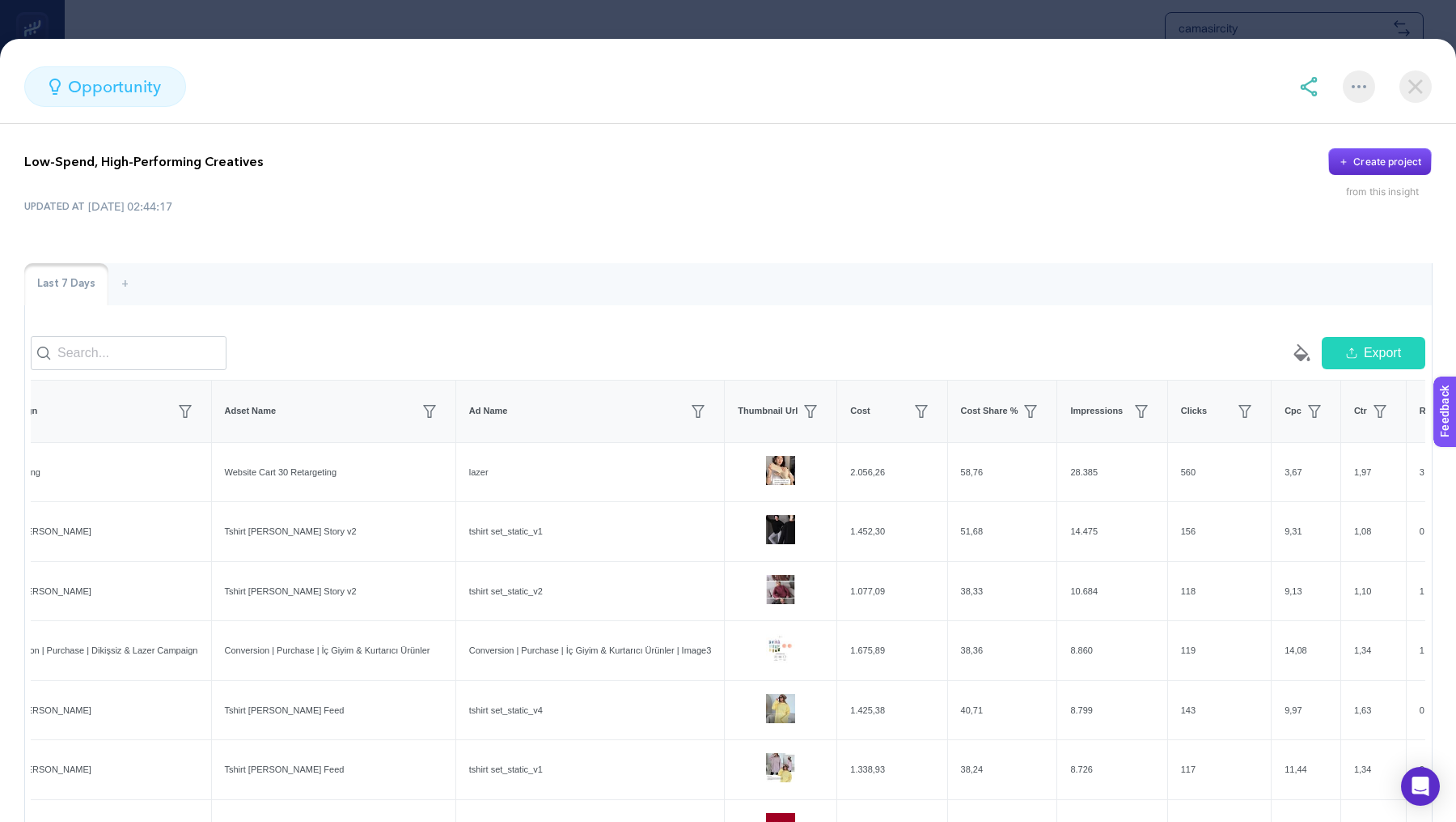
scroll to position [266, 0]
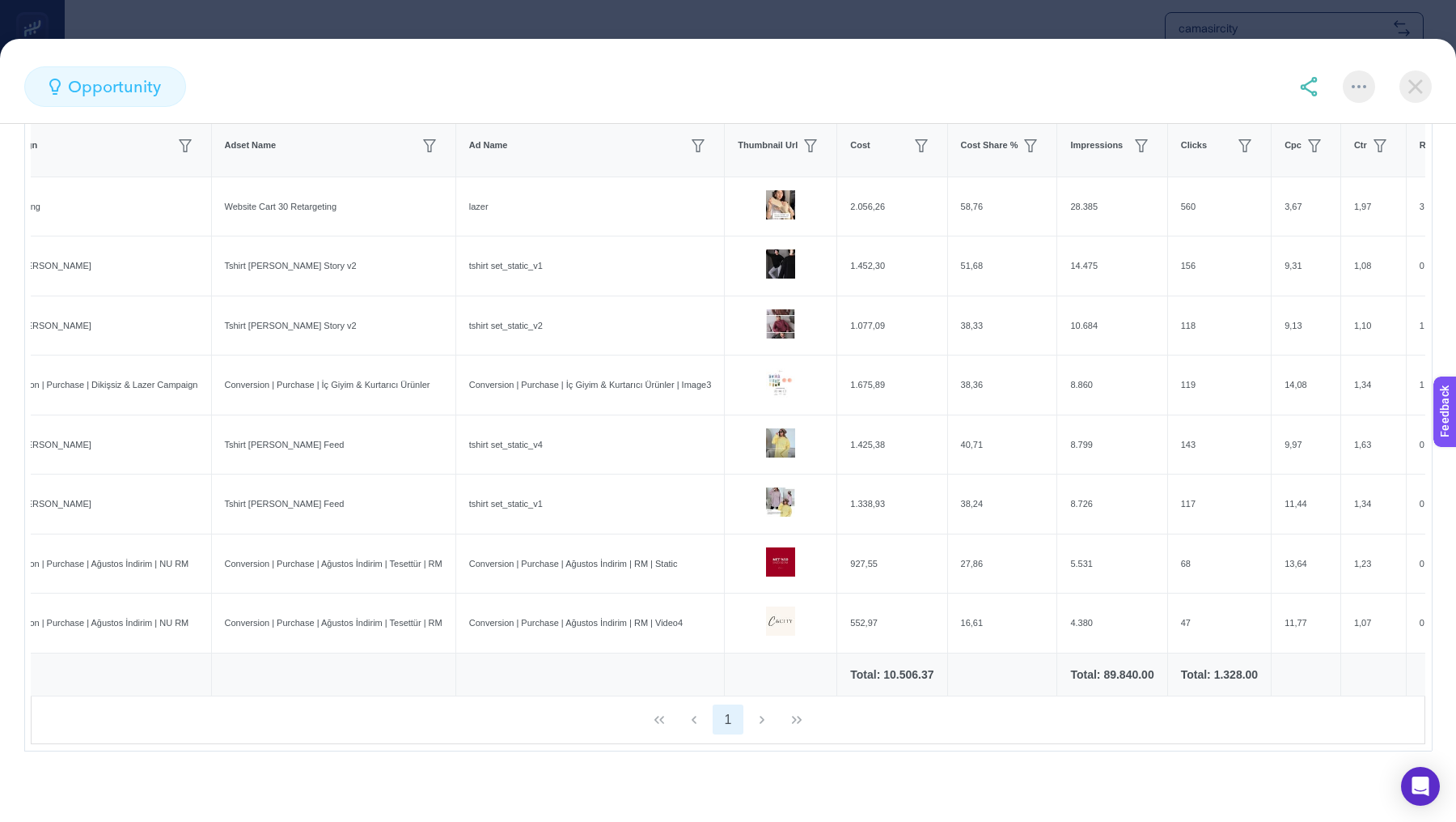
click at [822, 7] on section "opportunity Low-Spend, High-Performing Creatives Create project from this insig…" at bounding box center [728, 411] width 1456 height 822
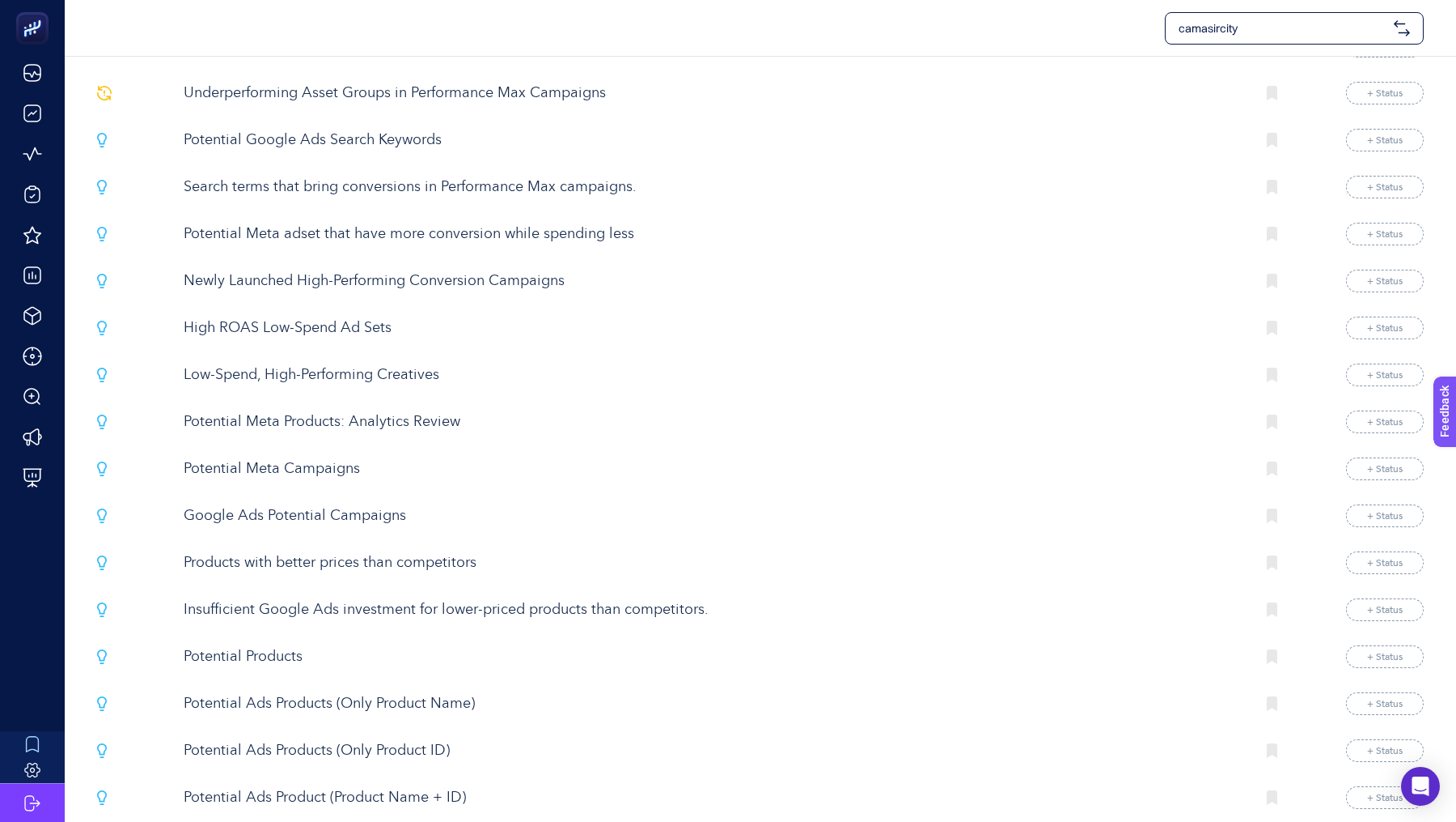
scroll to position [2226, 0]
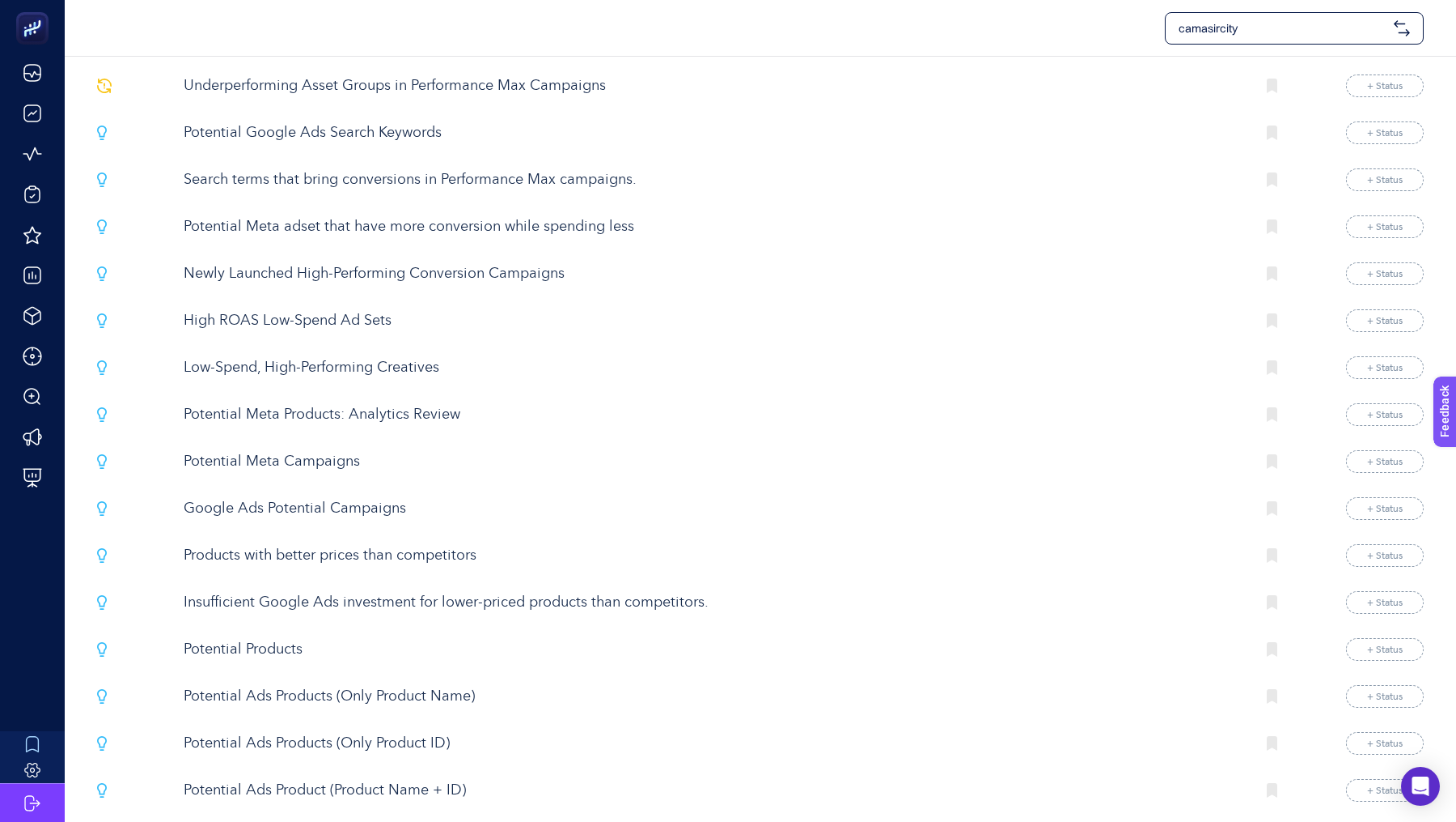
click at [333, 404] on p "Potential Meta Products: Analytics Review" at bounding box center [713, 414] width 1058 height 21
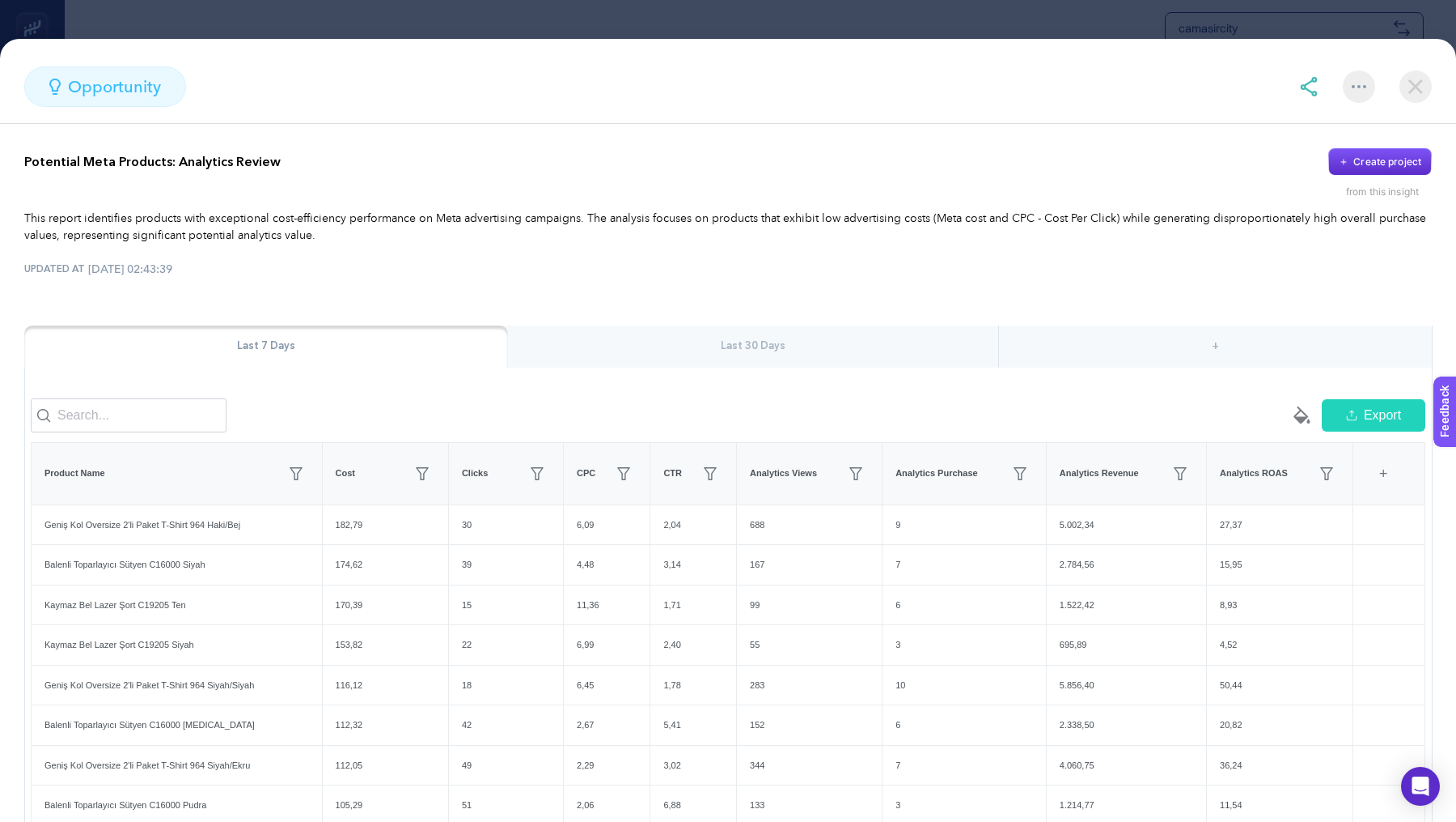
click at [540, 24] on section "opportunity Potential Meta Products: Analytics Review Create project from this …" at bounding box center [728, 411] width 1456 height 822
